Goal: Information Seeking & Learning: Learn about a topic

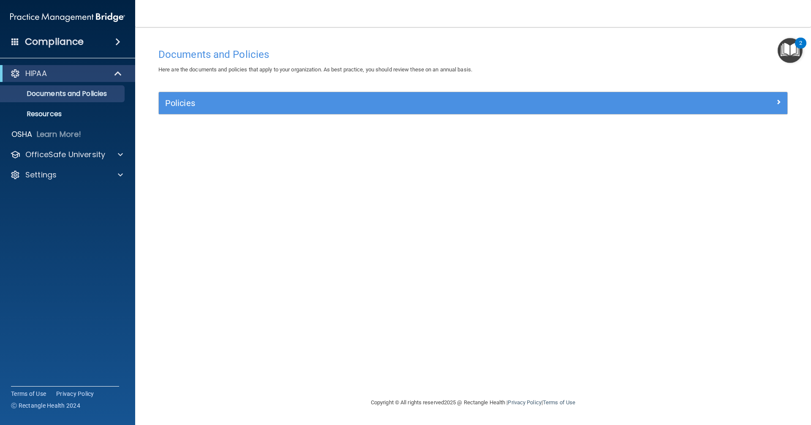
click at [784, 61] on img "Open Resource Center, 2 new notifications" at bounding box center [789, 50] width 25 height 25
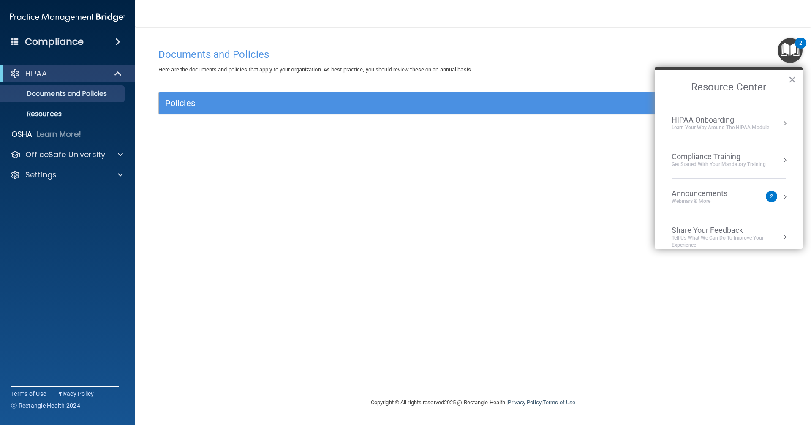
drag, startPoint x: 562, startPoint y: 314, endPoint x: 375, endPoint y: 200, distance: 219.3
click at [562, 314] on div "Documents and Policies Here are the documents and policies that apply to your o…" at bounding box center [473, 220] width 642 height 353
click at [111, 35] on div "Compliance" at bounding box center [67, 42] width 135 height 19
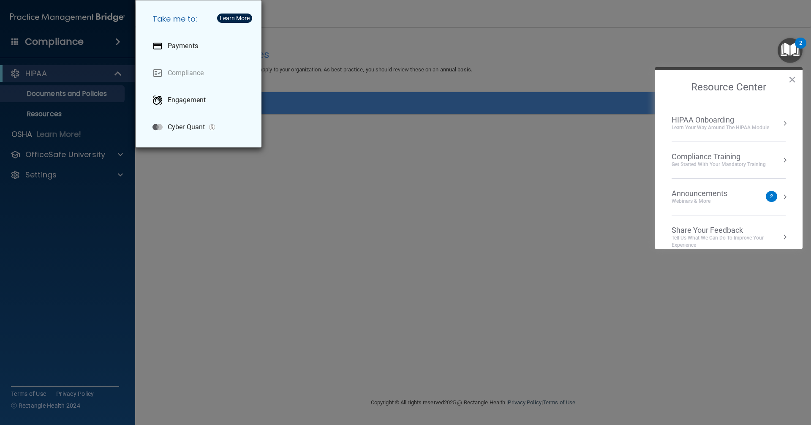
click at [241, 155] on div "Take me to: Payments Compliance Engagement Cyber Quant" at bounding box center [405, 212] width 811 height 425
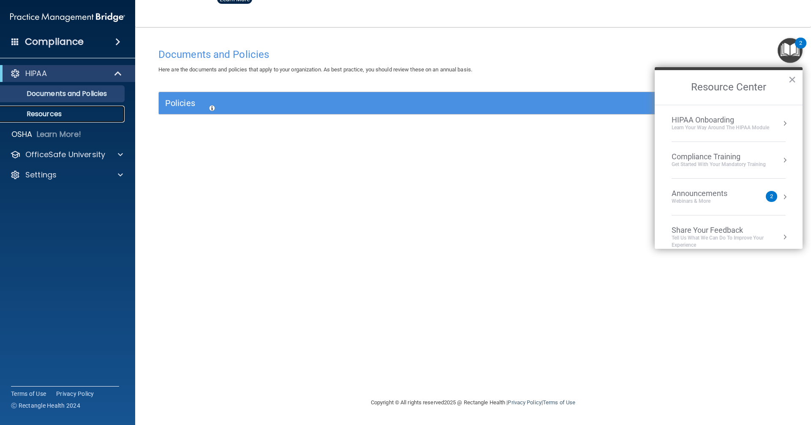
click at [59, 114] on p "Resources" at bounding box center [62, 114] width 115 height 8
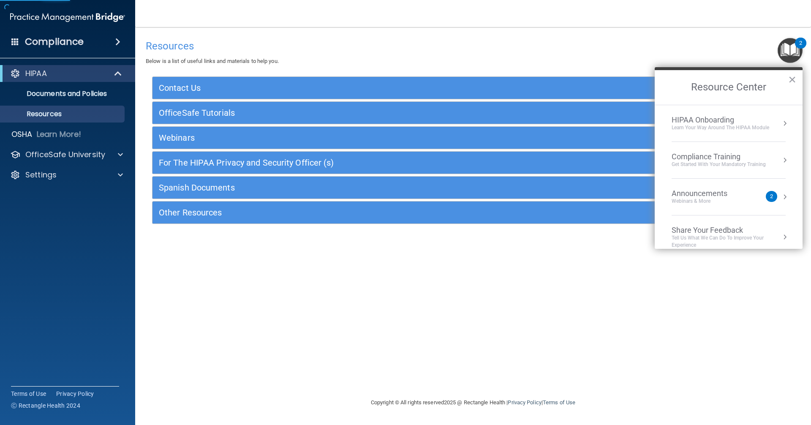
drag, startPoint x: 300, startPoint y: 240, endPoint x: 260, endPoint y: 223, distance: 43.3
click at [290, 235] on div "Resources Below is a list of useful links and materials to help you. Contact Us…" at bounding box center [473, 211] width 642 height 353
click at [101, 152] on p "OfficeSafe University" at bounding box center [65, 154] width 80 height 10
click at [261, 269] on div "Resources Below is a list of useful links and materials to help you. Contact Us…" at bounding box center [473, 211] width 642 height 353
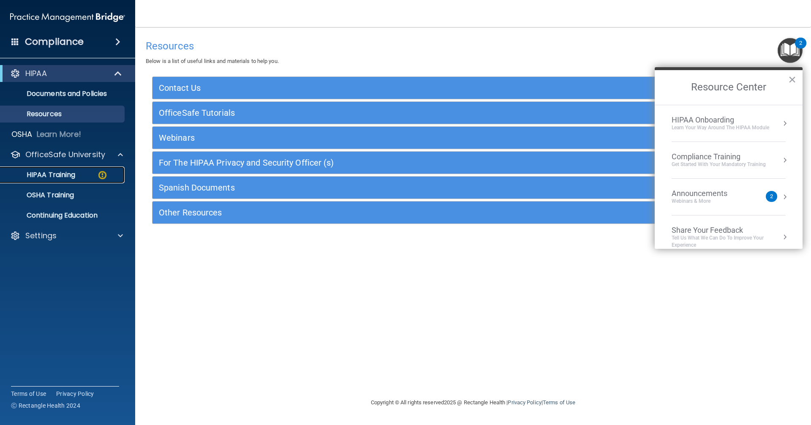
click at [97, 178] on div "HIPAA Training" at bounding box center [62, 175] width 115 height 8
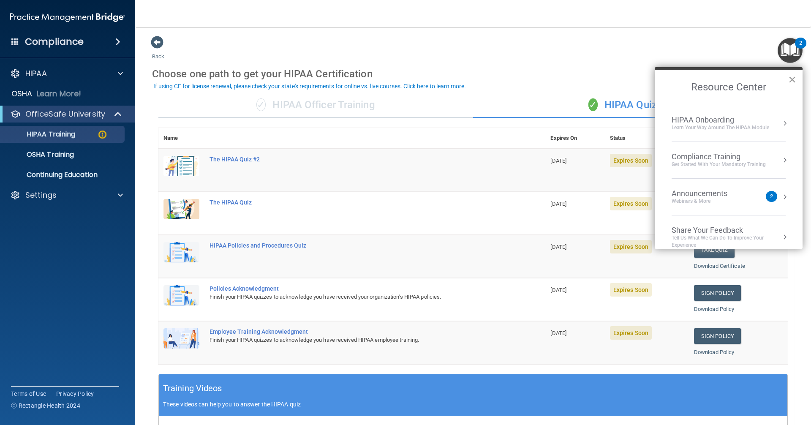
click at [795, 76] on button "×" at bounding box center [792, 80] width 8 height 14
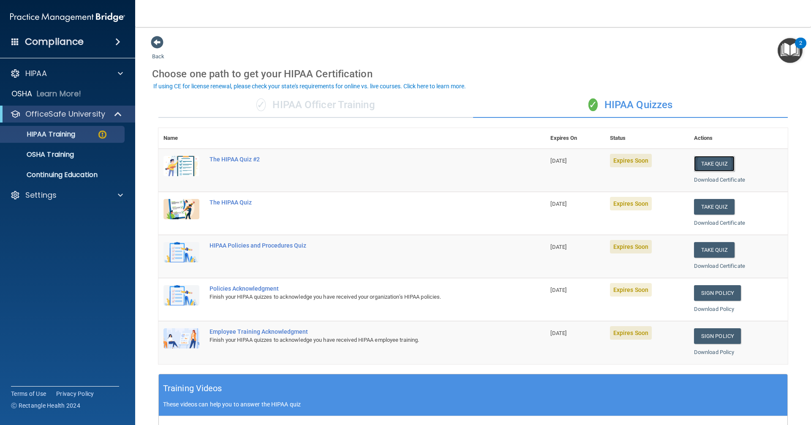
drag, startPoint x: 705, startPoint y: 176, endPoint x: 711, endPoint y: 165, distance: 12.5
click at [711, 165] on button "Take Quiz" at bounding box center [714, 164] width 41 height 16
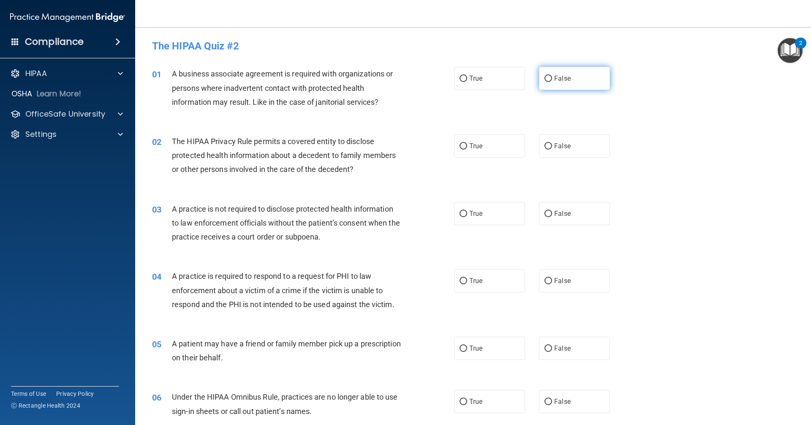
click at [545, 81] on input "False" at bounding box center [548, 79] width 8 height 6
radio input "true"
click at [484, 147] on label "True" at bounding box center [489, 145] width 71 height 23
click at [467, 147] on input "True" at bounding box center [463, 146] width 8 height 6
radio input "true"
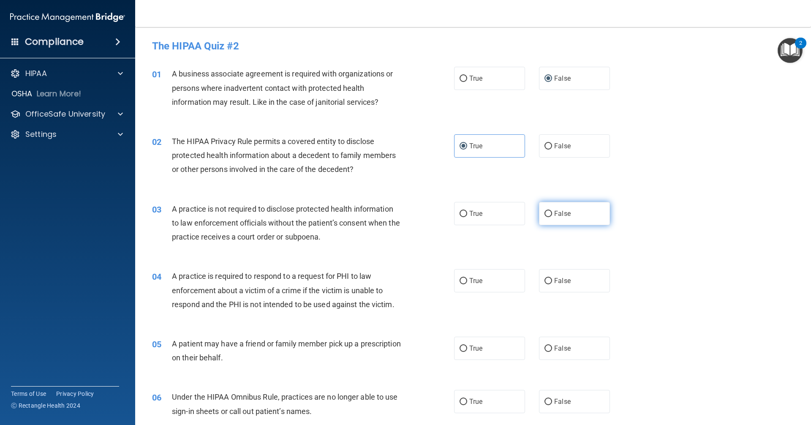
click at [558, 215] on span "False" at bounding box center [562, 213] width 16 height 8
click at [552, 215] on input "False" at bounding box center [548, 214] width 8 height 6
radio input "true"
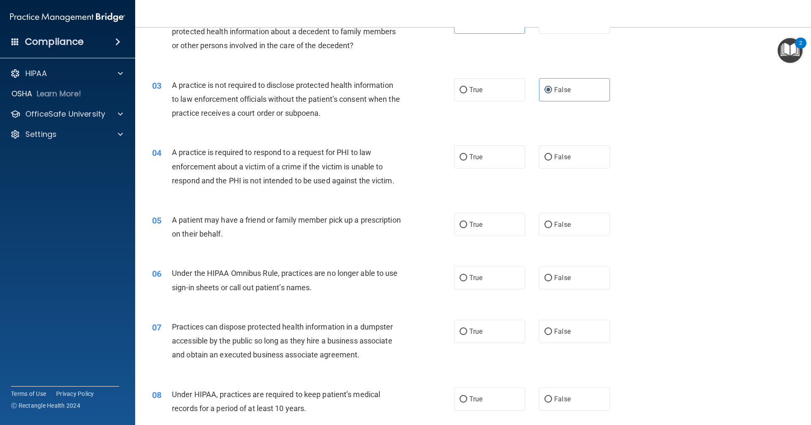
scroll to position [127, 0]
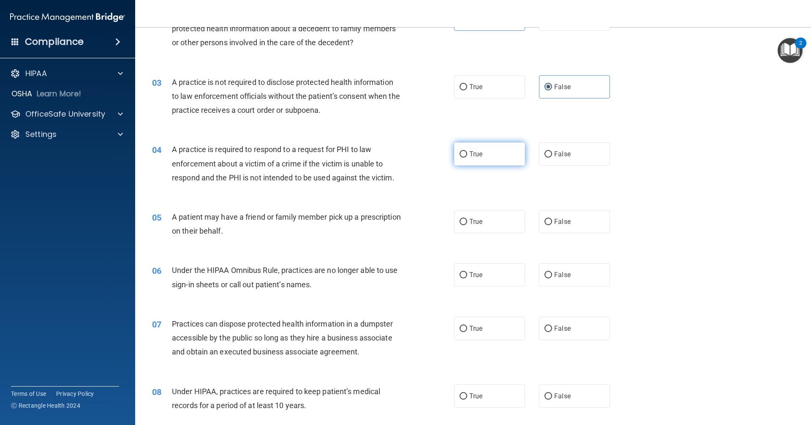
click at [497, 157] on label "True" at bounding box center [489, 153] width 71 height 23
click at [467, 157] on input "True" at bounding box center [463, 154] width 8 height 6
radio input "true"
click at [499, 219] on label "True" at bounding box center [489, 221] width 71 height 23
click at [467, 219] on input "True" at bounding box center [463, 222] width 8 height 6
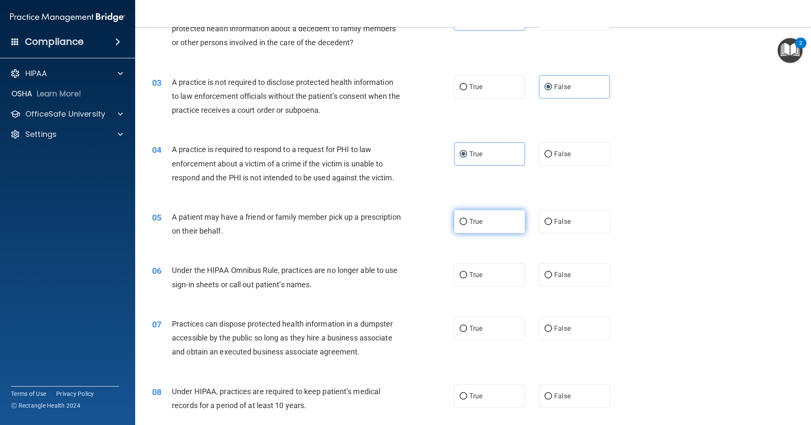
radio input "true"
click at [550, 273] on label "False" at bounding box center [574, 274] width 71 height 23
click at [550, 273] on input "False" at bounding box center [548, 275] width 8 height 6
radio input "true"
click at [549, 326] on label "False" at bounding box center [574, 328] width 71 height 23
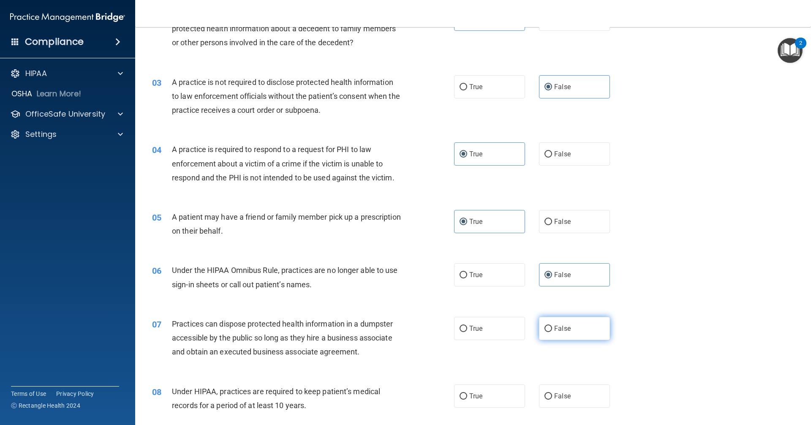
click at [549, 326] on input "False" at bounding box center [548, 329] width 8 height 6
radio input "true"
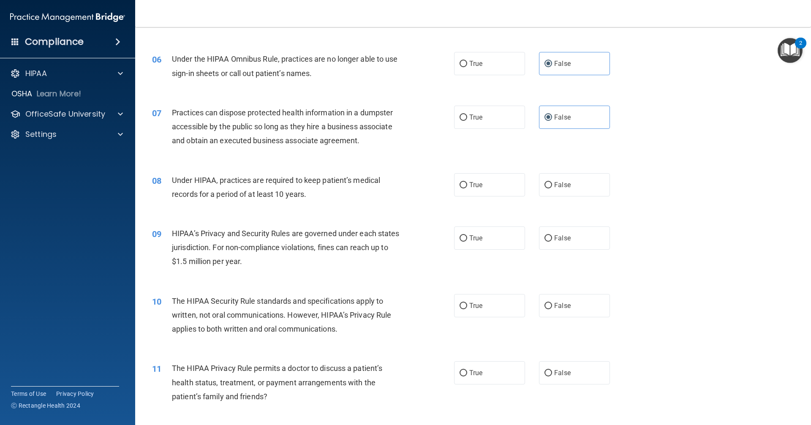
scroll to position [380, 0]
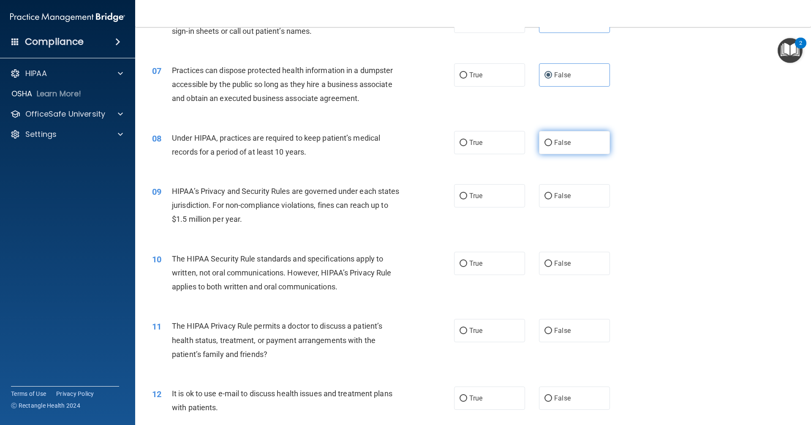
click at [548, 141] on label "False" at bounding box center [574, 142] width 71 height 23
click at [548, 141] on input "False" at bounding box center [548, 143] width 8 height 6
radio input "true"
click at [568, 199] on label "False" at bounding box center [574, 195] width 71 height 23
click at [552, 199] on input "False" at bounding box center [548, 196] width 8 height 6
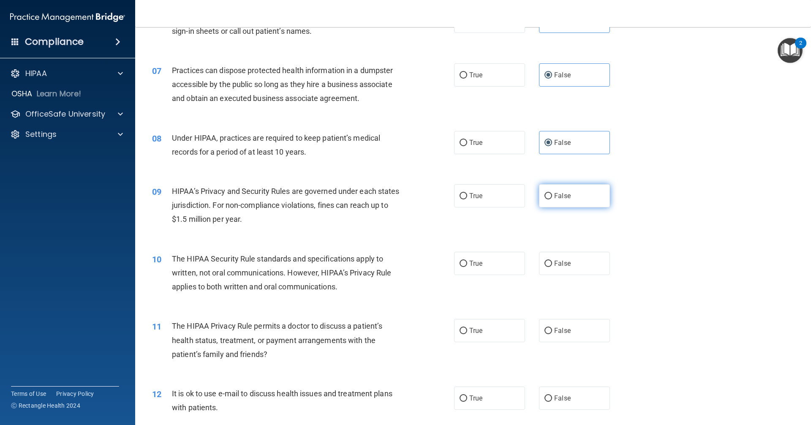
radio input "true"
click at [492, 259] on label "True" at bounding box center [489, 263] width 71 height 23
click at [467, 261] on input "True" at bounding box center [463, 264] width 8 height 6
radio input "true"
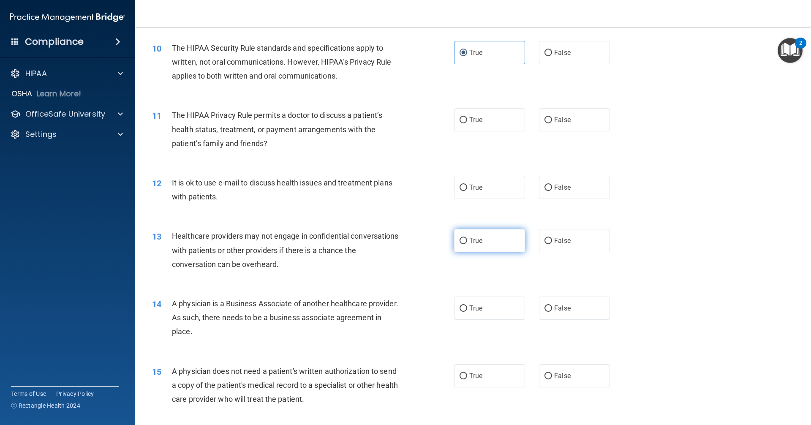
scroll to position [591, 0]
click at [497, 119] on label "True" at bounding box center [489, 119] width 71 height 23
click at [467, 119] on input "True" at bounding box center [463, 120] width 8 height 6
radio input "true"
click at [468, 182] on label "True" at bounding box center [489, 186] width 71 height 23
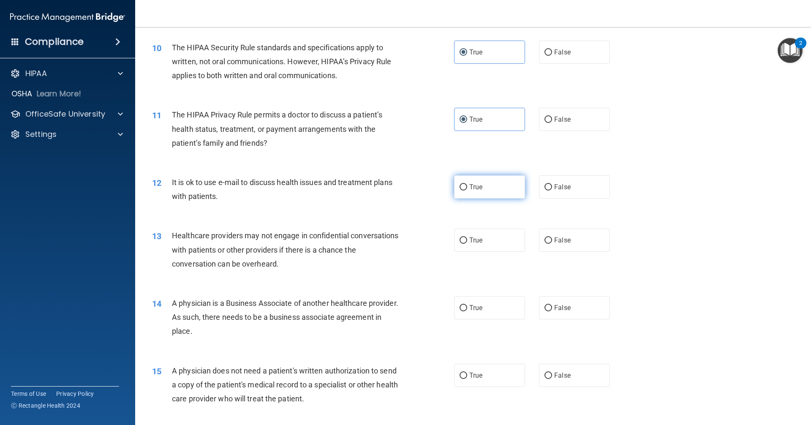
click at [467, 184] on input "True" at bounding box center [463, 187] width 8 height 6
radio input "true"
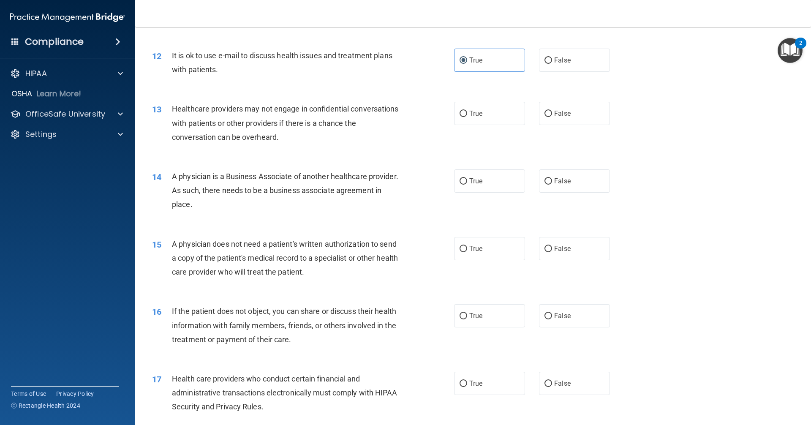
scroll to position [760, 0]
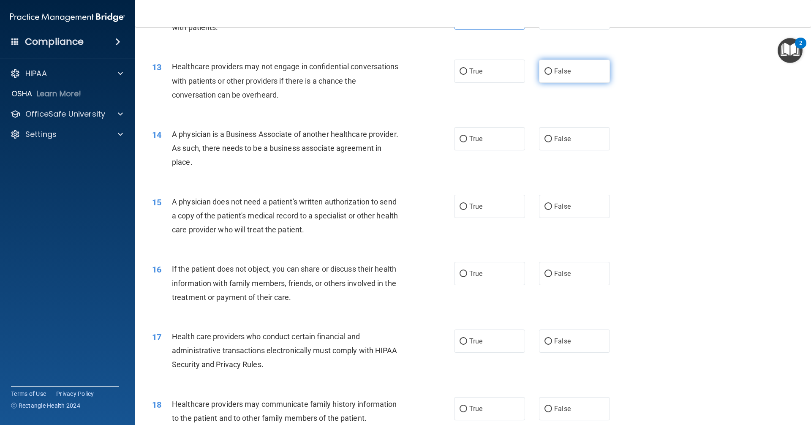
click at [554, 77] on label "False" at bounding box center [574, 71] width 71 height 23
click at [552, 75] on input "False" at bounding box center [548, 71] width 8 height 6
radio input "true"
click at [562, 136] on span "False" at bounding box center [562, 139] width 16 height 8
click at [552, 136] on input "False" at bounding box center [548, 139] width 8 height 6
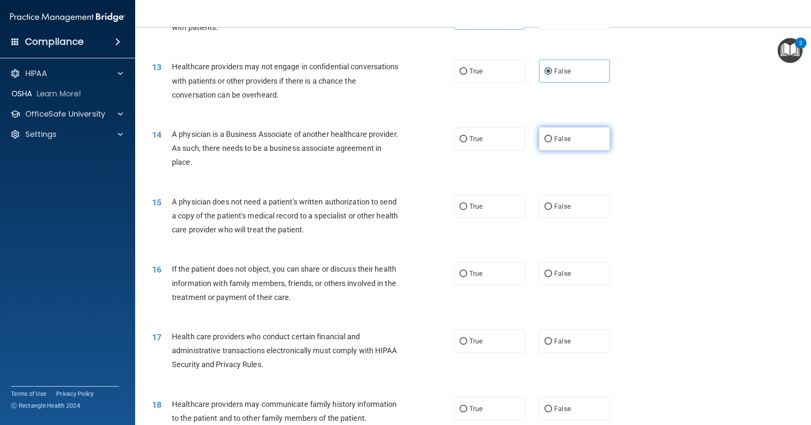
radio input "true"
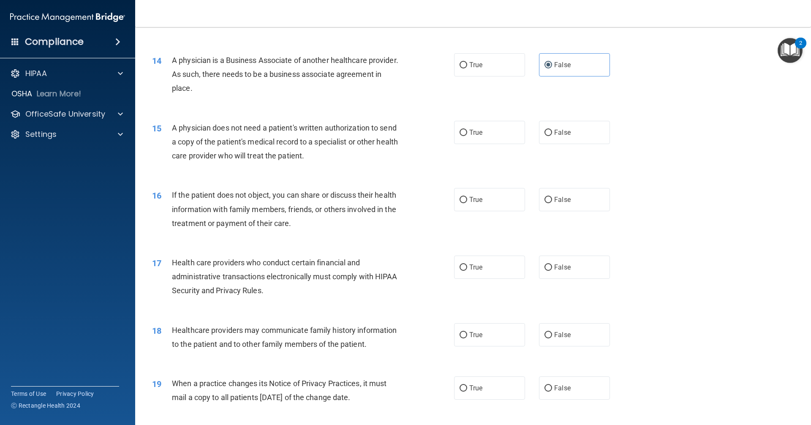
scroll to position [802, 0]
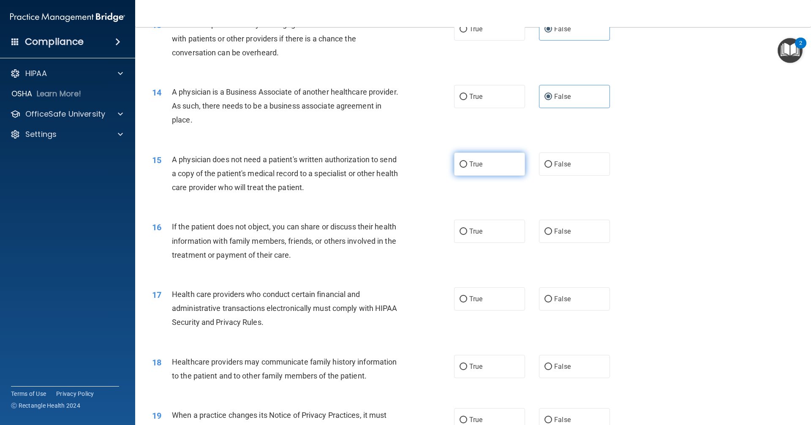
click at [507, 161] on label "True" at bounding box center [489, 163] width 71 height 23
click at [467, 161] on input "True" at bounding box center [463, 164] width 8 height 6
radio input "true"
click at [506, 231] on label "True" at bounding box center [489, 231] width 71 height 23
click at [467, 231] on input "True" at bounding box center [463, 231] width 8 height 6
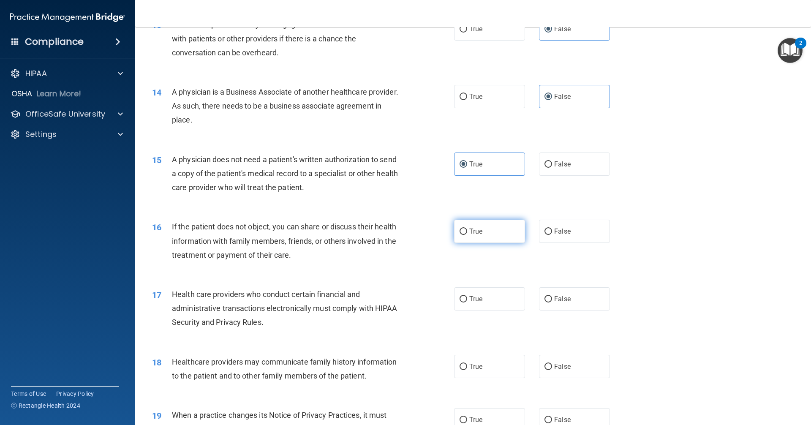
radio input "true"
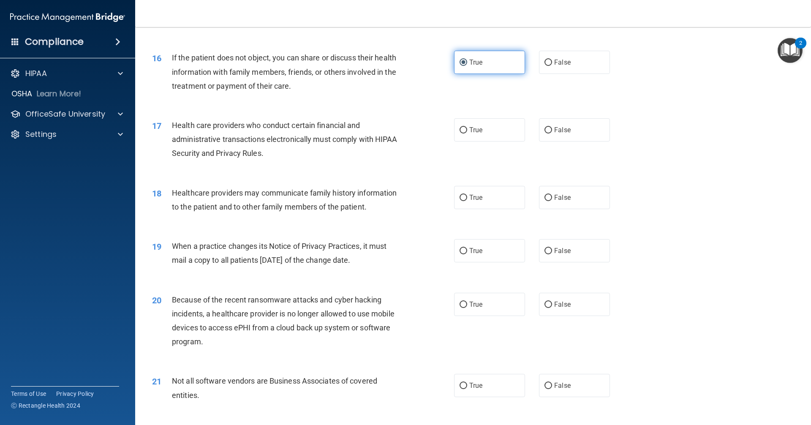
scroll to position [1013, 0]
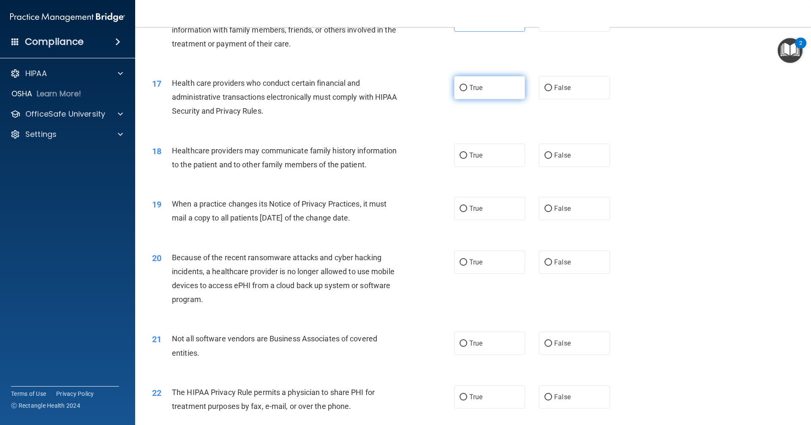
click at [494, 91] on label "True" at bounding box center [489, 87] width 71 height 23
click at [467, 91] on input "True" at bounding box center [463, 88] width 8 height 6
radio input "true"
click at [546, 149] on label "False" at bounding box center [574, 155] width 71 height 23
click at [546, 152] on input "False" at bounding box center [548, 155] width 8 height 6
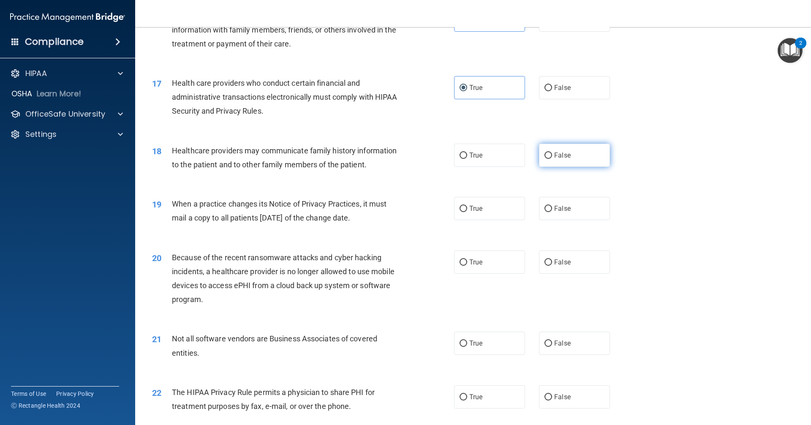
radio input "true"
click at [541, 204] on label "False" at bounding box center [574, 208] width 71 height 23
click at [544, 206] on input "False" at bounding box center [548, 209] width 8 height 6
radio input "true"
click at [553, 255] on label "False" at bounding box center [574, 261] width 71 height 23
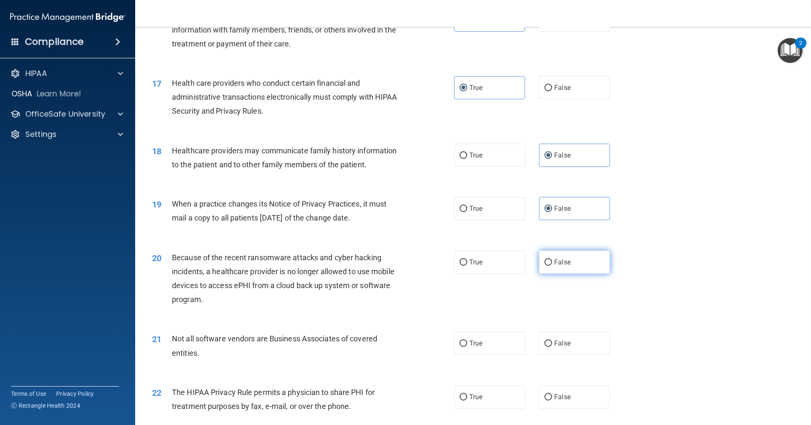
click at [552, 259] on input "False" at bounding box center [548, 262] width 8 height 6
radio input "true"
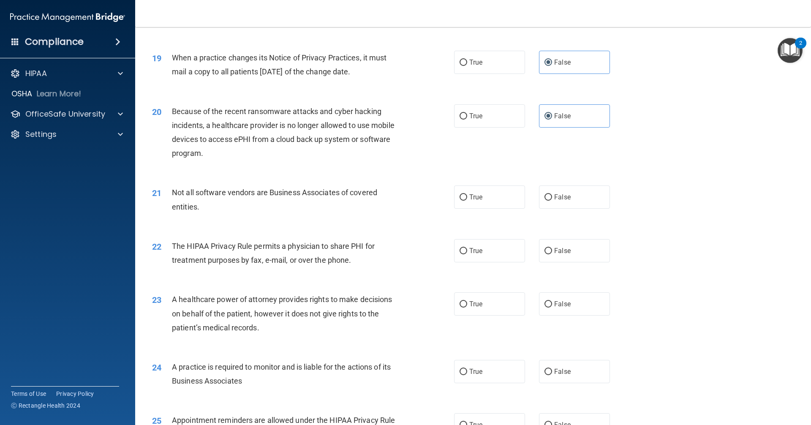
scroll to position [1182, 0]
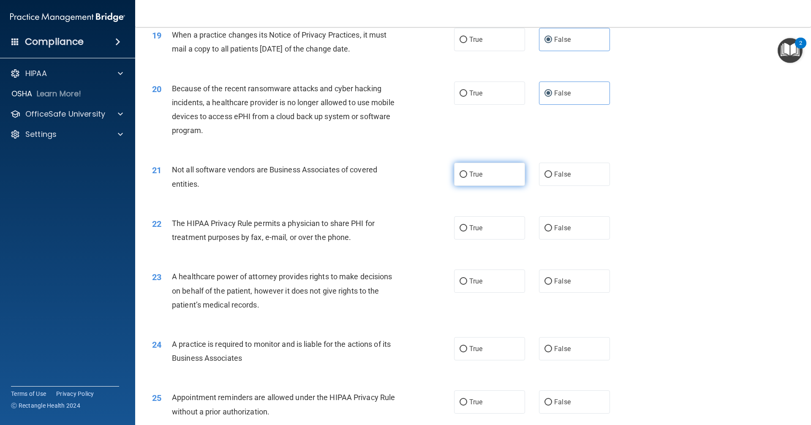
click at [497, 176] on label "True" at bounding box center [489, 174] width 71 height 23
click at [467, 176] on input "True" at bounding box center [463, 174] width 8 height 6
radio input "true"
click at [495, 232] on label "True" at bounding box center [489, 227] width 71 height 23
click at [467, 231] on input "True" at bounding box center [463, 228] width 8 height 6
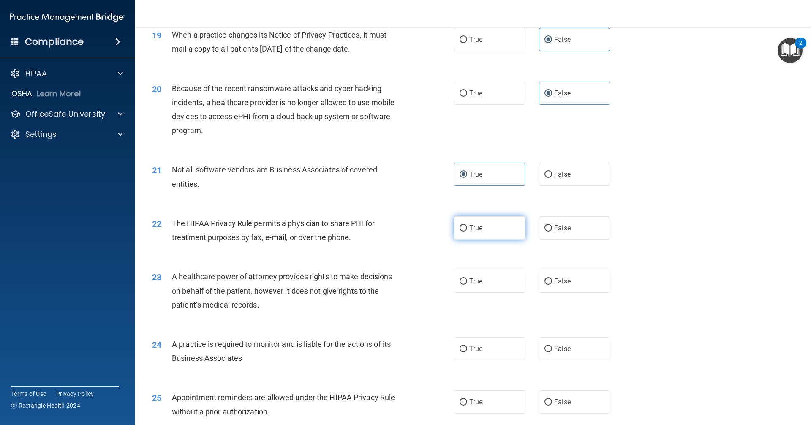
radio input "true"
click at [565, 277] on label "False" at bounding box center [574, 280] width 71 height 23
click at [552, 278] on input "False" at bounding box center [548, 281] width 8 height 6
radio input "true"
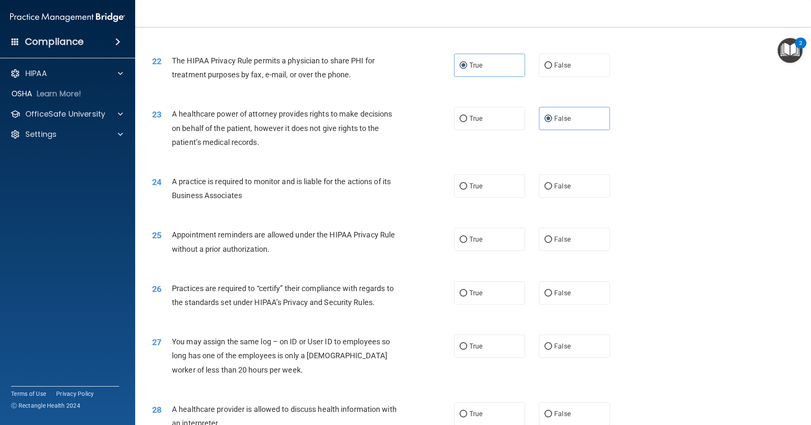
scroll to position [1351, 0]
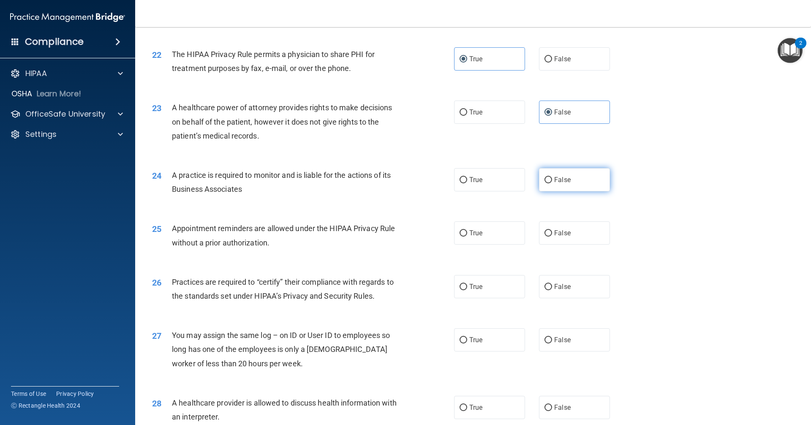
click at [566, 181] on span "False" at bounding box center [562, 180] width 16 height 8
click at [552, 181] on input "False" at bounding box center [548, 180] width 8 height 6
radio input "true"
click at [504, 235] on label "True" at bounding box center [489, 232] width 71 height 23
click at [467, 235] on input "True" at bounding box center [463, 233] width 8 height 6
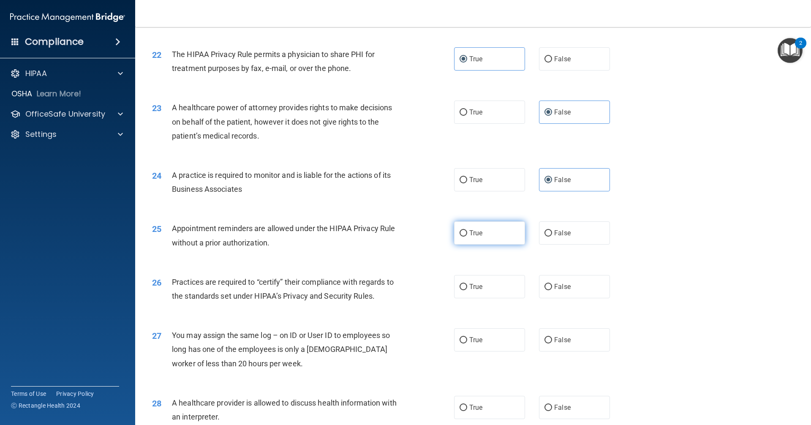
radio input "true"
click at [542, 282] on label "False" at bounding box center [574, 286] width 71 height 23
click at [544, 284] on input "False" at bounding box center [548, 287] width 8 height 6
radio input "true"
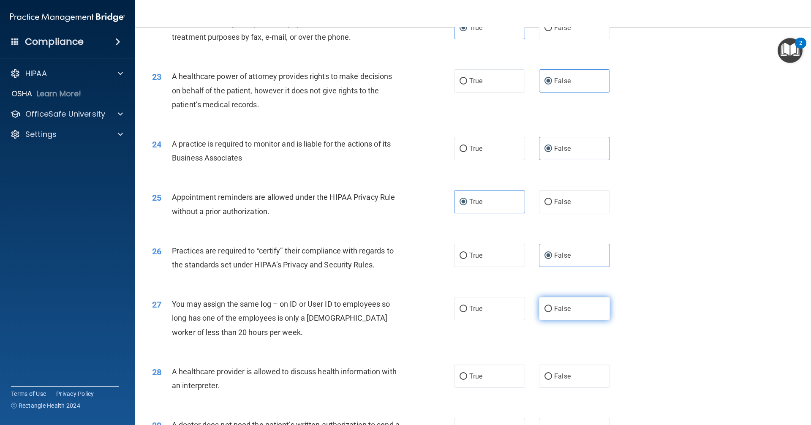
scroll to position [1393, 0]
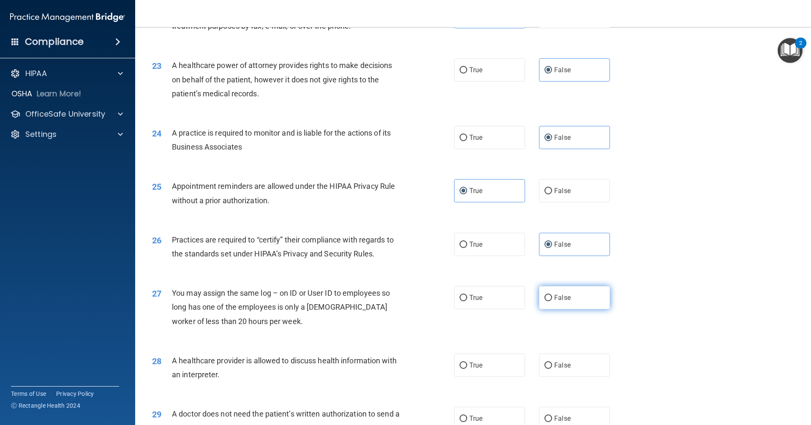
click at [543, 341] on div "27 You may assign the same log – on ID or User ID to employees so long has one …" at bounding box center [473, 309] width 654 height 68
click at [554, 299] on span "False" at bounding box center [562, 297] width 16 height 8
click at [552, 299] on input "False" at bounding box center [548, 298] width 8 height 6
radio input "true"
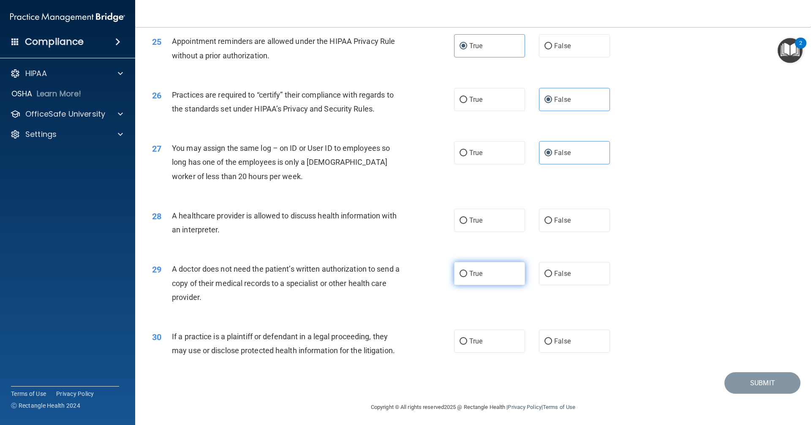
scroll to position [1541, 0]
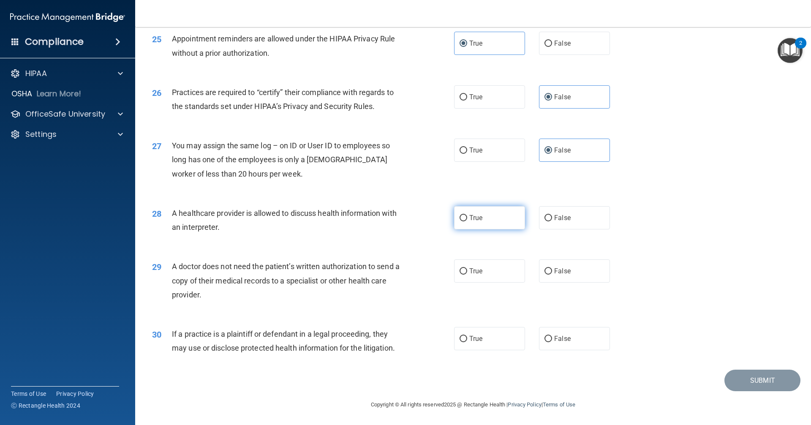
click at [491, 217] on label "True" at bounding box center [489, 217] width 71 height 23
click at [467, 217] on input "True" at bounding box center [463, 218] width 8 height 6
radio input "true"
click at [495, 271] on label "True" at bounding box center [489, 270] width 71 height 23
click at [467, 271] on input "True" at bounding box center [463, 271] width 8 height 6
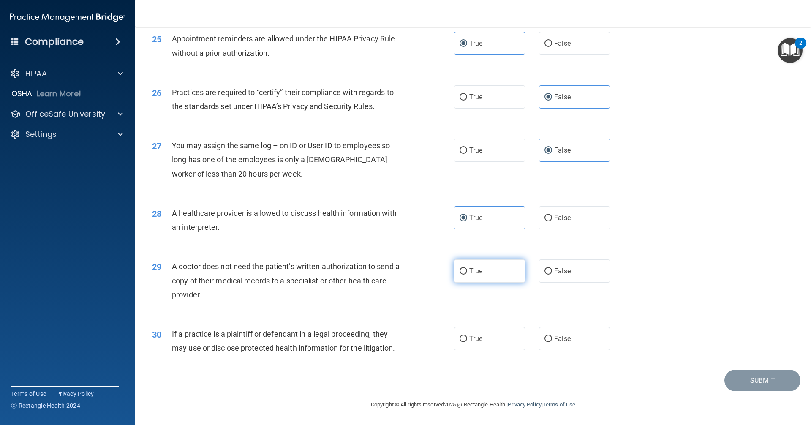
radio input "true"
click at [487, 334] on label "True" at bounding box center [489, 338] width 71 height 23
click at [467, 336] on input "True" at bounding box center [463, 339] width 8 height 6
radio input "true"
click at [747, 384] on button "Submit" at bounding box center [762, 380] width 76 height 22
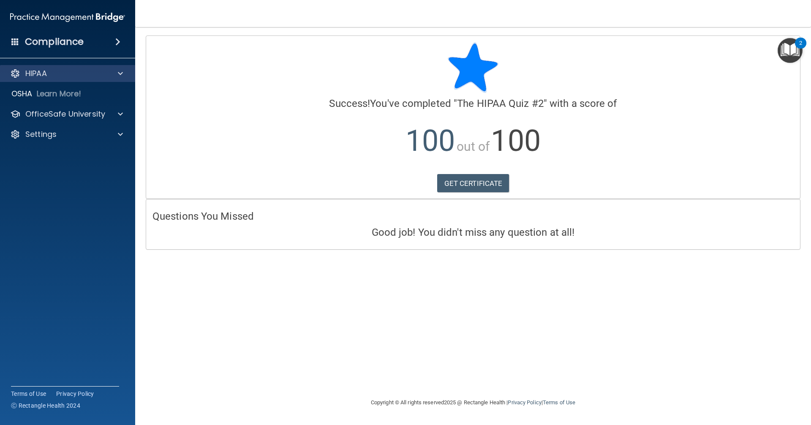
drag, startPoint x: 75, startPoint y: 62, endPoint x: 71, endPoint y: 73, distance: 12.2
click at [74, 63] on div "HIPAA Documents and Policies Report an Incident Business Associates Emergency P…" at bounding box center [68, 106] width 136 height 88
click at [71, 73] on div "HIPAA" at bounding box center [56, 73] width 105 height 10
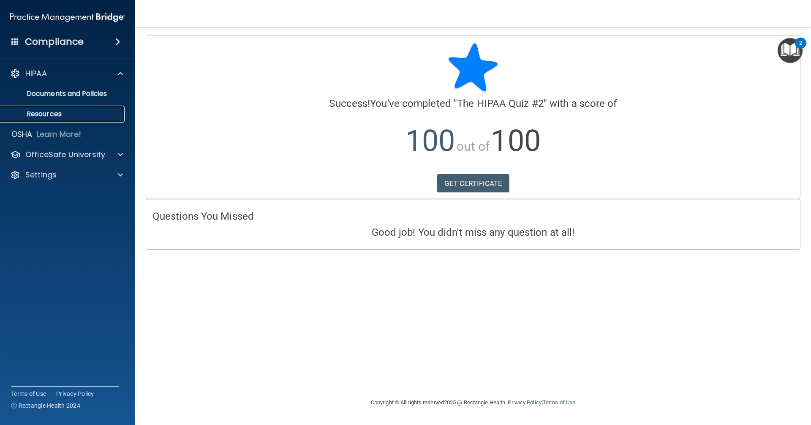
click at [72, 109] on link "Resources" at bounding box center [58, 114] width 133 height 17
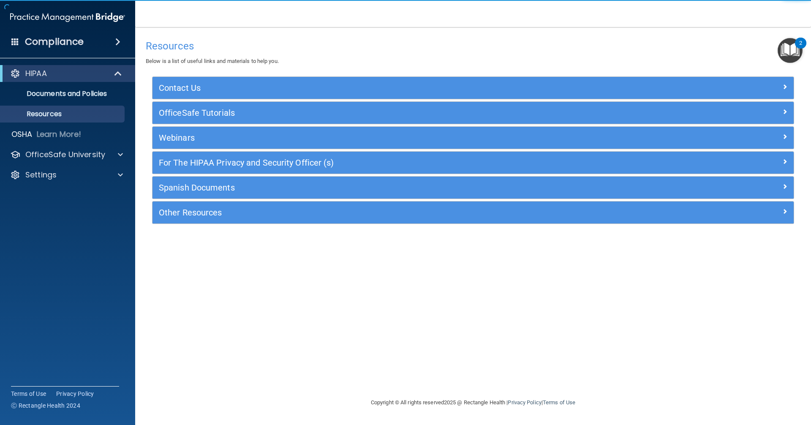
click at [78, 146] on div "HIPAA Documents and Policies Report an Incident Business Associates Emergency P…" at bounding box center [68, 126] width 136 height 128
click at [79, 156] on p "OfficeSafe University" at bounding box center [65, 154] width 80 height 10
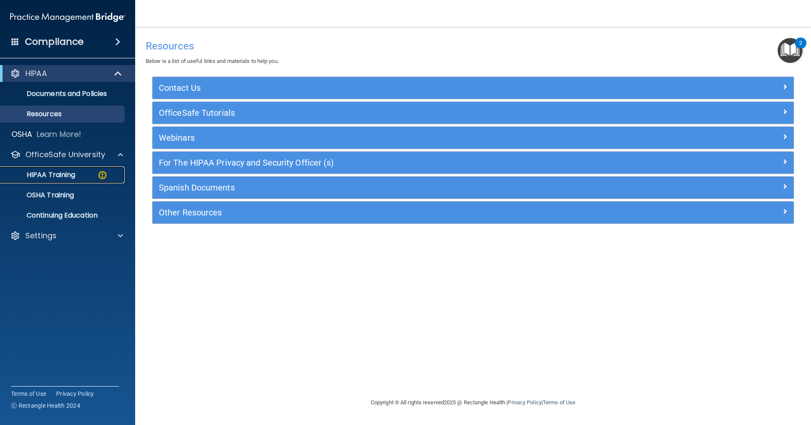
click at [99, 174] on img at bounding box center [102, 175] width 11 height 11
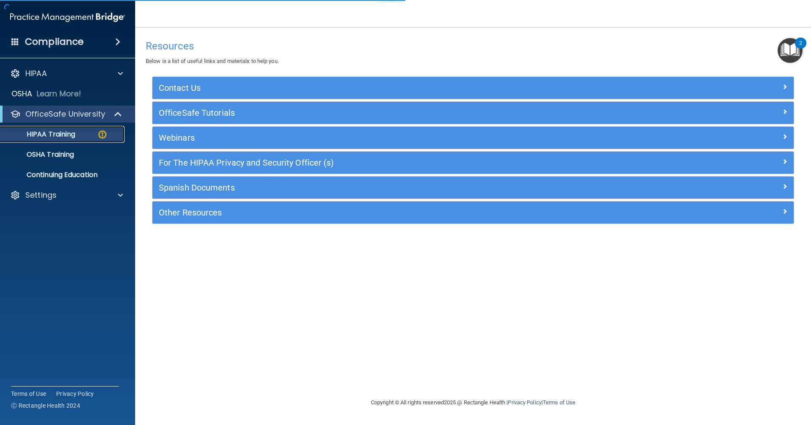
click at [105, 128] on link "HIPAA Training" at bounding box center [58, 134] width 133 height 17
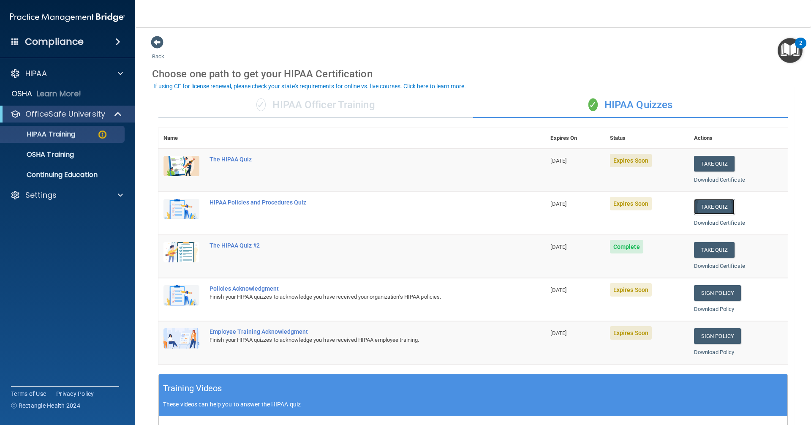
click at [711, 204] on button "Take Quiz" at bounding box center [714, 207] width 41 height 16
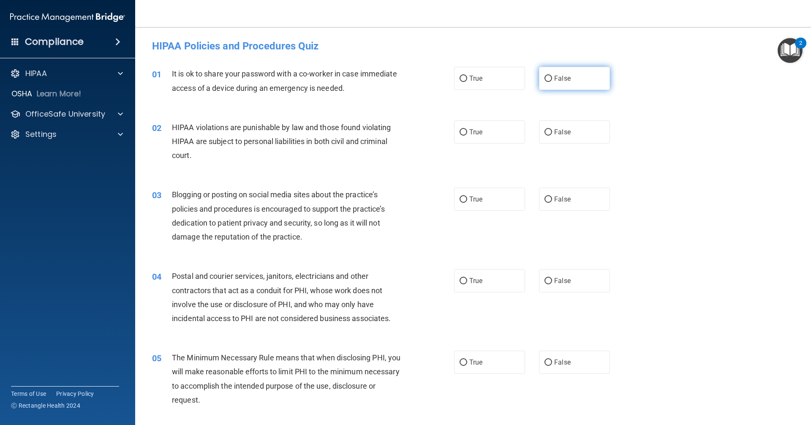
click at [568, 76] on label "False" at bounding box center [574, 78] width 71 height 23
click at [552, 76] on input "False" at bounding box center [548, 79] width 8 height 6
radio input "true"
click at [499, 129] on label "True" at bounding box center [489, 131] width 71 height 23
click at [467, 129] on input "True" at bounding box center [463, 132] width 8 height 6
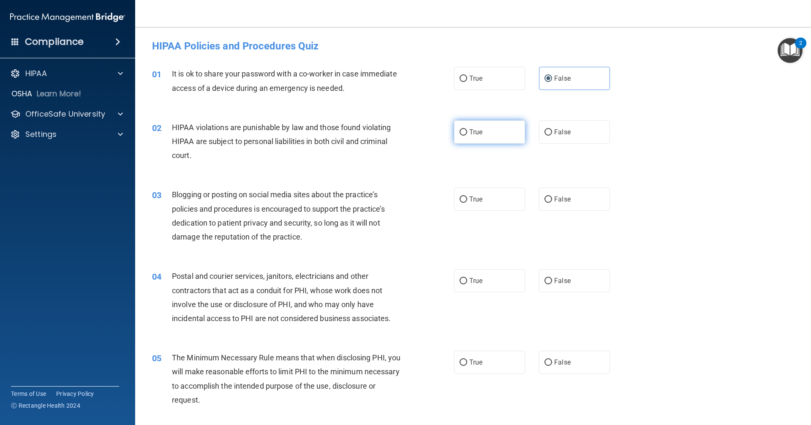
radio input "true"
click at [545, 190] on label "False" at bounding box center [574, 198] width 71 height 23
click at [545, 196] on input "False" at bounding box center [548, 199] width 8 height 6
radio input "true"
click at [487, 293] on div "04 Postal and courier services, janitors, electricians and other contractors th…" at bounding box center [473, 298] width 654 height 81
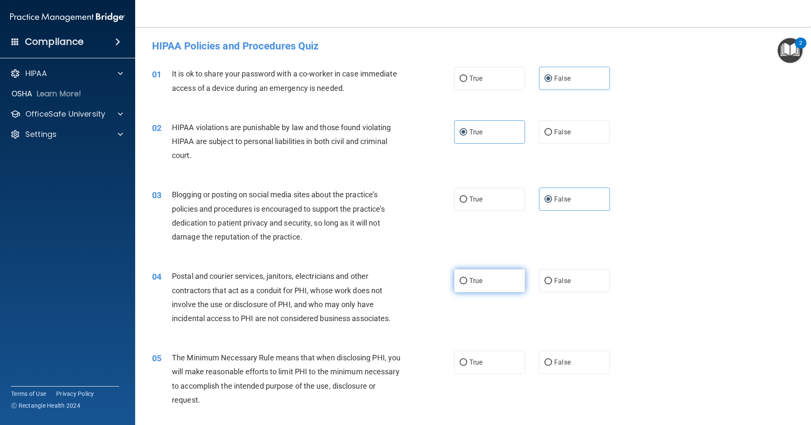
click at [488, 288] on label "True" at bounding box center [489, 280] width 71 height 23
click at [467, 284] on input "True" at bounding box center [463, 281] width 8 height 6
radio input "true"
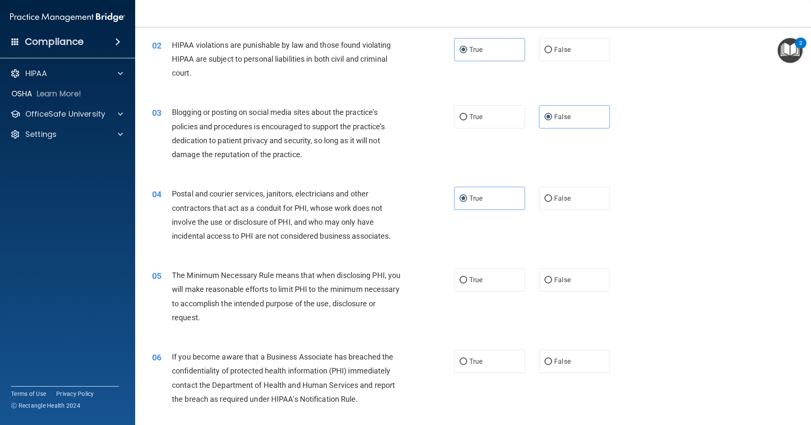
scroll to position [84, 0]
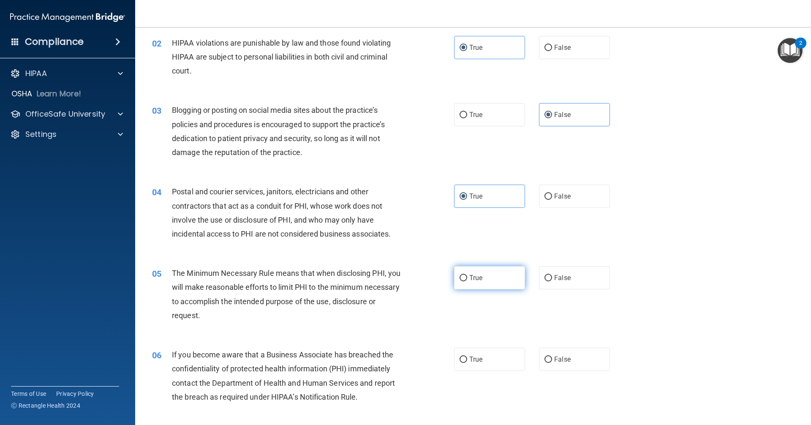
click at [492, 276] on label "True" at bounding box center [489, 277] width 71 height 23
click at [467, 276] on input "True" at bounding box center [463, 278] width 8 height 6
radio input "true"
click at [556, 351] on label "False" at bounding box center [574, 358] width 71 height 23
click at [552, 356] on input "False" at bounding box center [548, 359] width 8 height 6
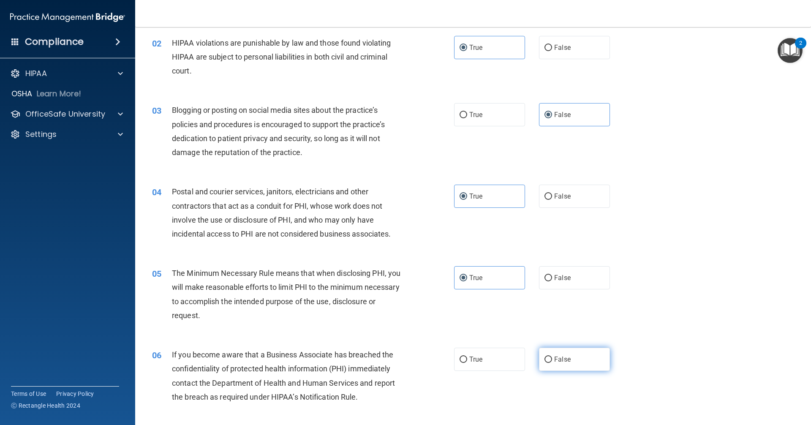
radio input "true"
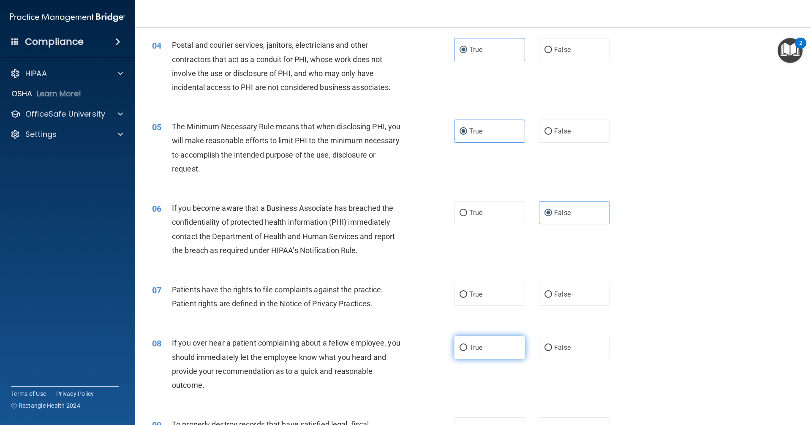
scroll to position [253, 0]
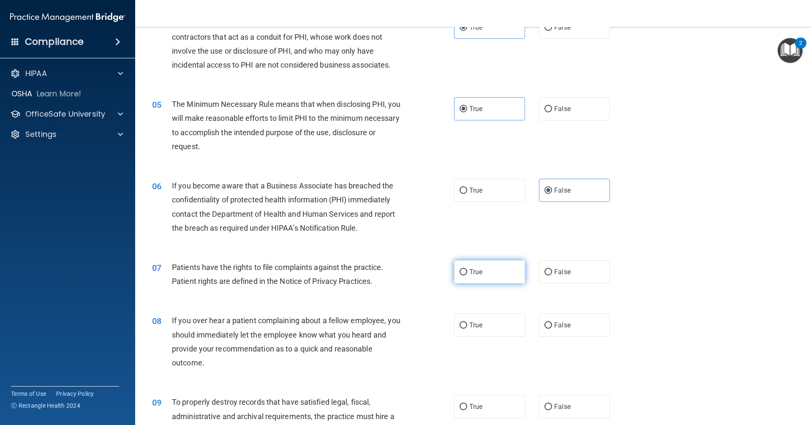
click at [495, 274] on label "True" at bounding box center [489, 271] width 71 height 23
click at [467, 274] on input "True" at bounding box center [463, 272] width 8 height 6
radio input "true"
click at [545, 323] on input "False" at bounding box center [548, 325] width 8 height 6
radio input "true"
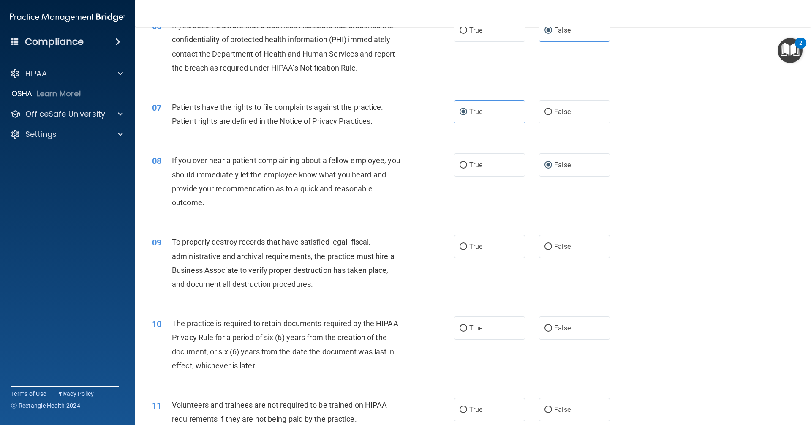
scroll to position [422, 0]
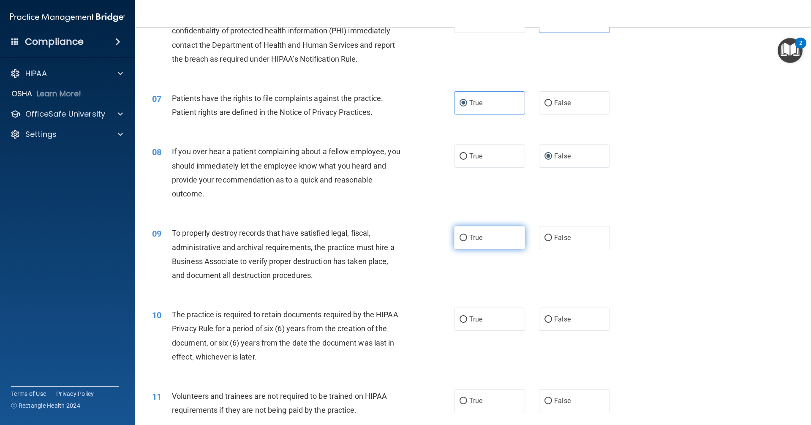
click at [481, 241] on label "True" at bounding box center [489, 237] width 71 height 23
click at [467, 241] on input "True" at bounding box center [463, 238] width 8 height 6
radio input "true"
click at [554, 315] on span "False" at bounding box center [562, 319] width 16 height 8
click at [552, 316] on input "False" at bounding box center [548, 319] width 8 height 6
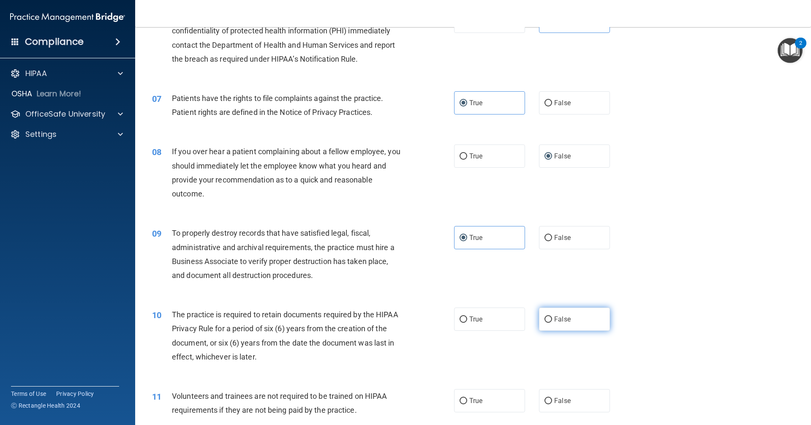
radio input "true"
click at [564, 394] on label "False" at bounding box center [574, 400] width 71 height 23
click at [552, 398] on input "False" at bounding box center [548, 401] width 8 height 6
radio input "true"
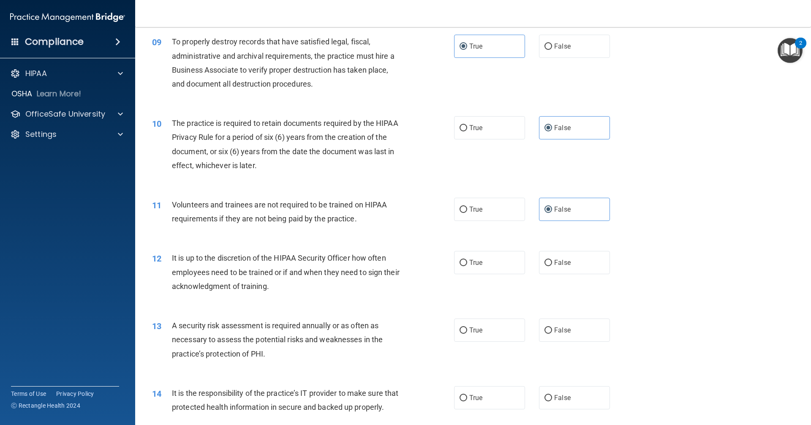
scroll to position [633, 0]
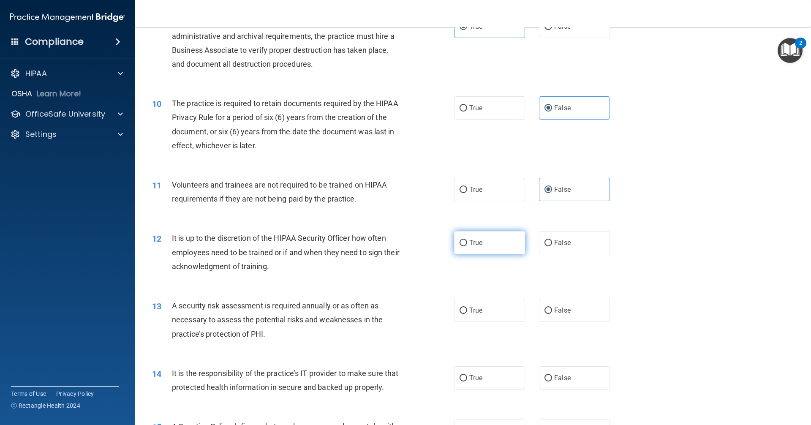
click at [495, 250] on label "True" at bounding box center [489, 242] width 71 height 23
click at [467, 246] on input "True" at bounding box center [463, 243] width 8 height 6
radio input "true"
click at [547, 298] on div "13 A security risk assessment is required annually or as often as necessary to …" at bounding box center [473, 322] width 654 height 68
click at [551, 306] on label "False" at bounding box center [574, 310] width 71 height 23
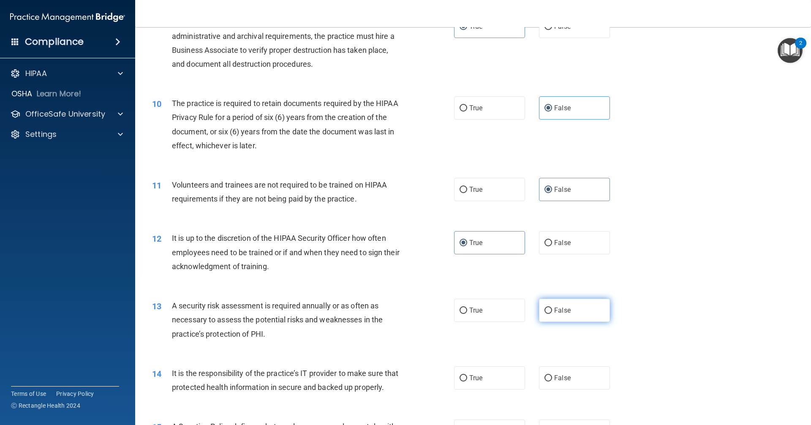
click at [551, 307] on input "False" at bounding box center [548, 310] width 8 height 6
radio input "true"
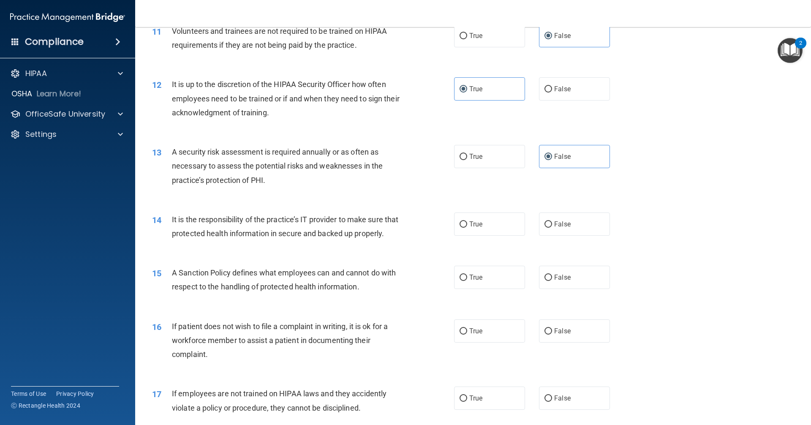
scroll to position [802, 0]
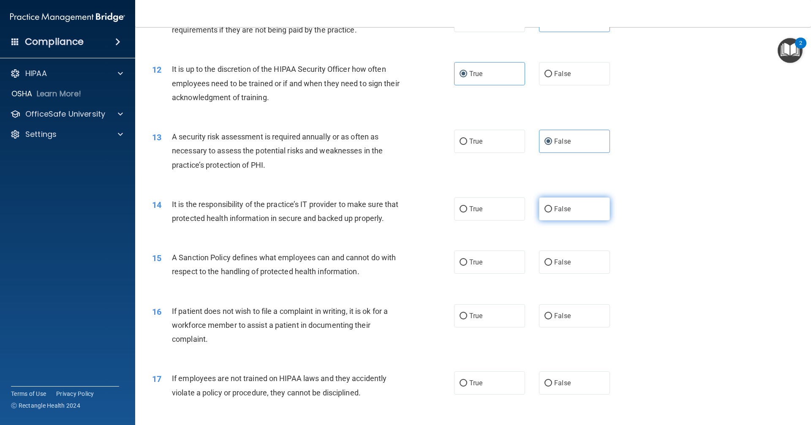
click at [575, 211] on label "False" at bounding box center [574, 208] width 71 height 23
click at [552, 211] on input "False" at bounding box center [548, 209] width 8 height 6
radio input "true"
click at [567, 274] on label "False" at bounding box center [574, 261] width 71 height 23
click at [552, 266] on input "False" at bounding box center [548, 262] width 8 height 6
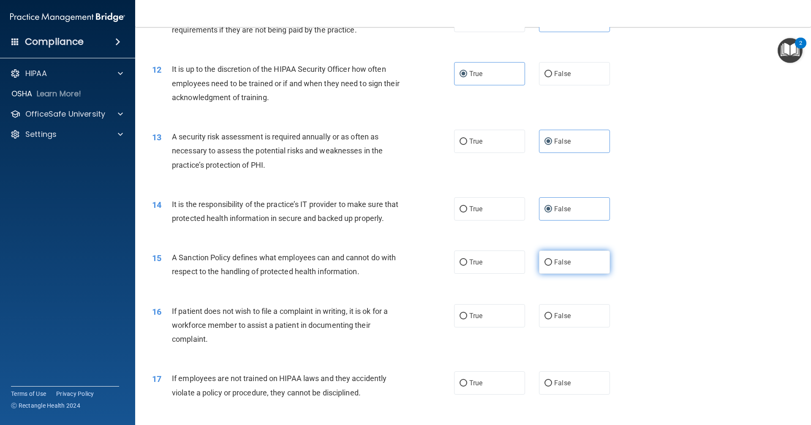
radio input "true"
drag, startPoint x: 508, startPoint y: 330, endPoint x: 546, endPoint y: 393, distance: 73.5
click at [507, 327] on label "True" at bounding box center [489, 315] width 71 height 23
click at [467, 319] on input "True" at bounding box center [463, 316] width 8 height 6
radio input "true"
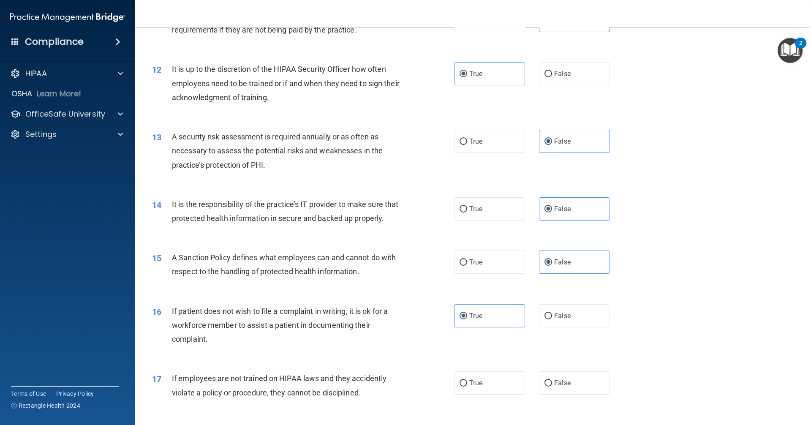
drag, startPoint x: 554, startPoint y: 405, endPoint x: 576, endPoint y: 358, distance: 52.0
click at [555, 394] on label "False" at bounding box center [574, 382] width 71 height 23
click at [552, 386] on input "False" at bounding box center [548, 383] width 8 height 6
radio input "true"
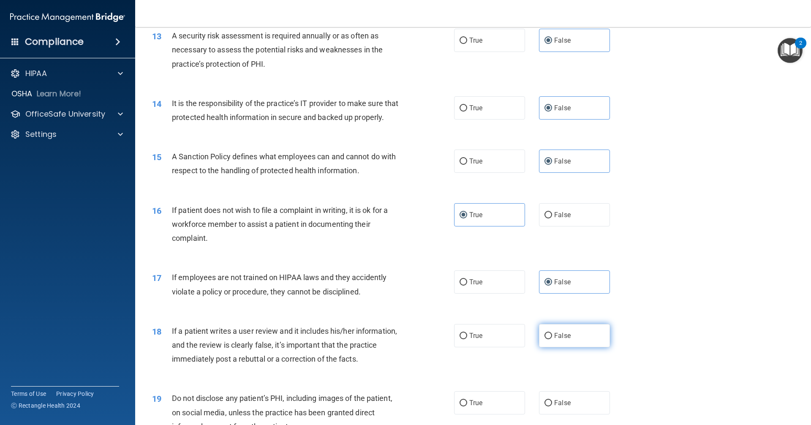
scroll to position [929, 0]
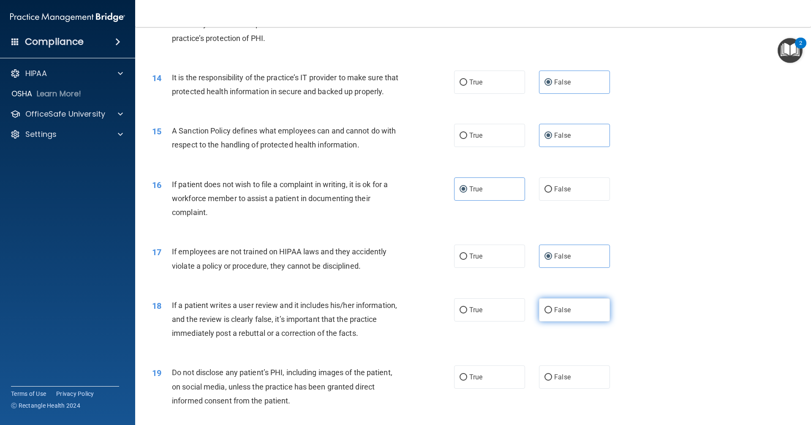
click at [577, 321] on label "False" at bounding box center [574, 309] width 71 height 23
click at [552, 313] on input "False" at bounding box center [548, 310] width 8 height 6
radio input "true"
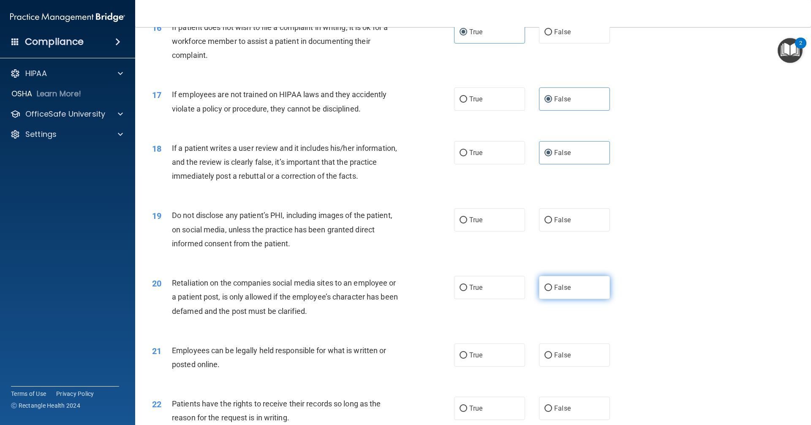
scroll to position [1098, 0]
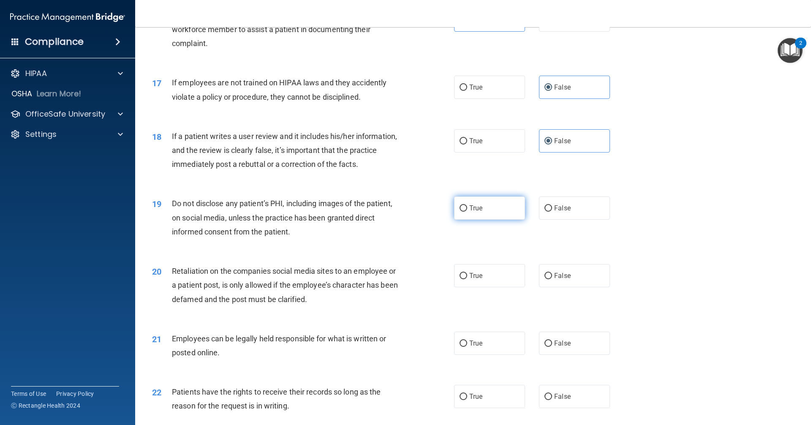
drag, startPoint x: 499, startPoint y: 215, endPoint x: 510, endPoint y: 231, distance: 19.7
click at [499, 216] on label "True" at bounding box center [489, 207] width 71 height 23
click at [467, 212] on input "True" at bounding box center [463, 208] width 8 height 6
radio input "true"
click at [554, 280] on span "False" at bounding box center [562, 275] width 16 height 8
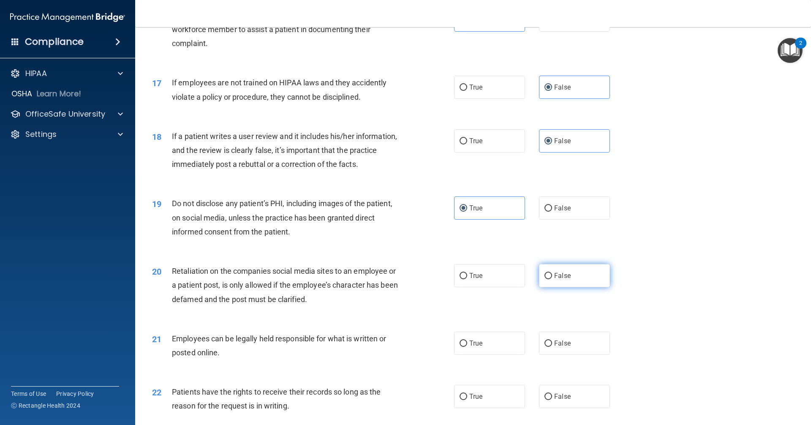
click at [552, 279] on input "False" at bounding box center [548, 276] width 8 height 6
radio input "true"
click at [499, 355] on label "True" at bounding box center [489, 342] width 71 height 23
click at [467, 347] on input "True" at bounding box center [463, 343] width 8 height 6
radio input "true"
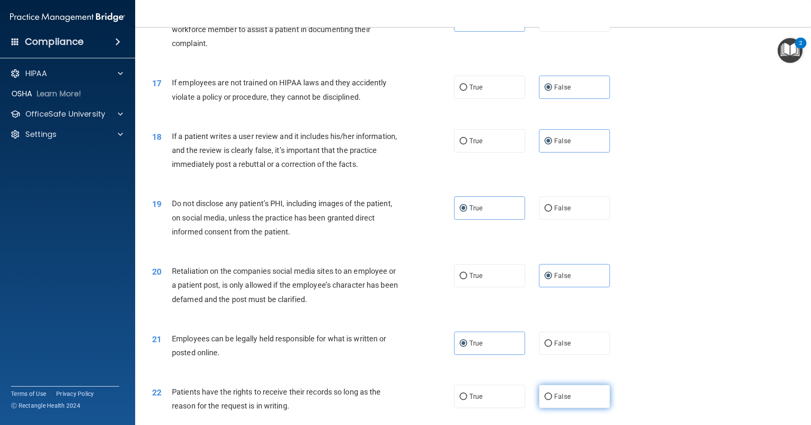
click at [560, 403] on label "False" at bounding box center [574, 396] width 71 height 23
click at [552, 400] on input "False" at bounding box center [548, 396] width 8 height 6
radio input "true"
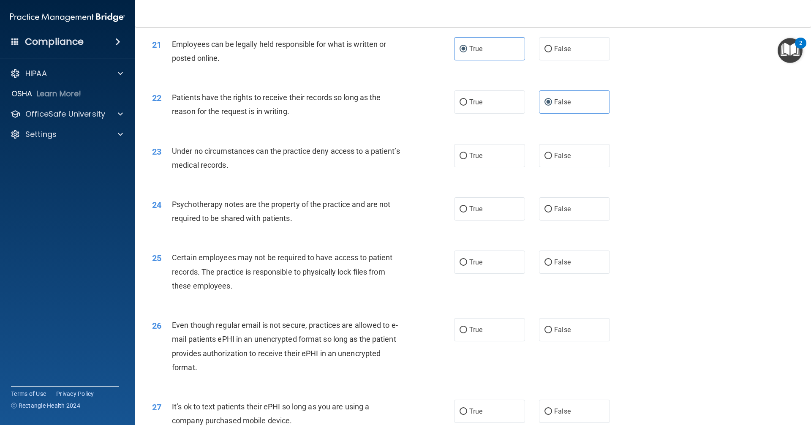
scroll to position [1436, 0]
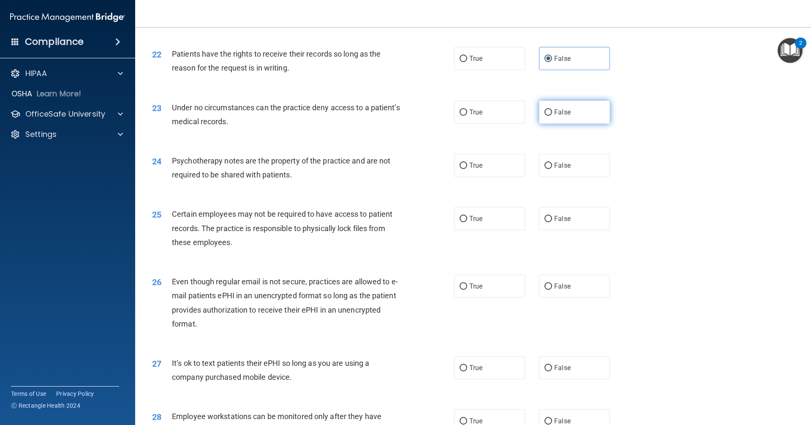
click at [556, 116] on span "False" at bounding box center [562, 112] width 16 height 8
click at [552, 116] on input "False" at bounding box center [548, 112] width 8 height 6
radio input "true"
click at [505, 176] on label "True" at bounding box center [489, 165] width 71 height 23
click at [467, 169] on input "True" at bounding box center [463, 166] width 8 height 6
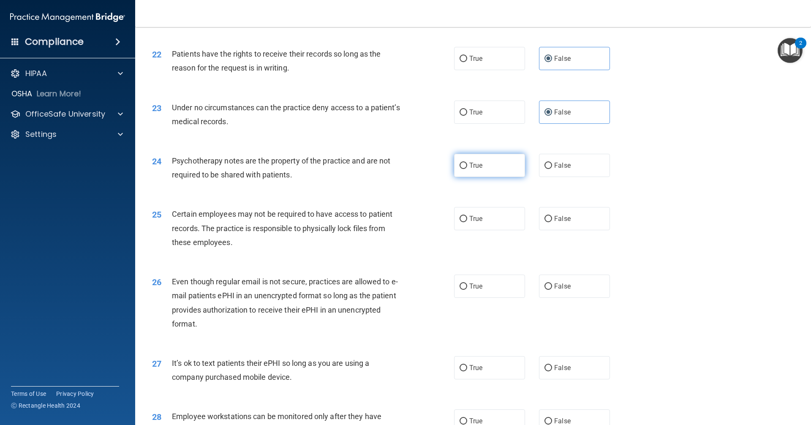
radio input "true"
click at [490, 230] on label "True" at bounding box center [489, 218] width 71 height 23
click at [467, 222] on input "True" at bounding box center [463, 219] width 8 height 6
radio input "true"
click at [483, 298] on label "True" at bounding box center [489, 285] width 71 height 23
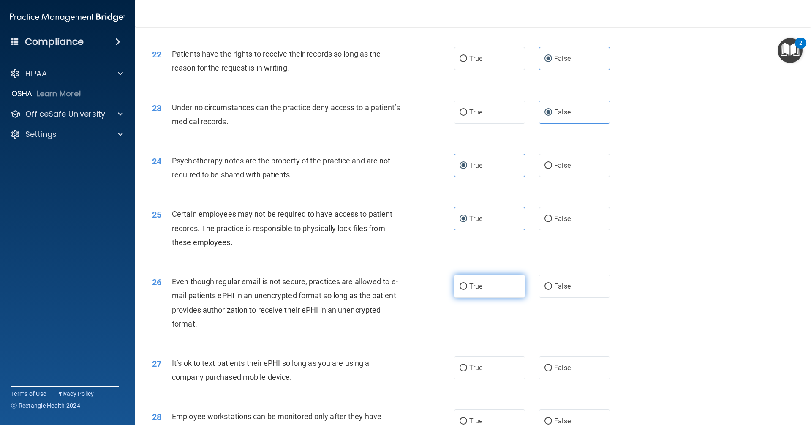
click at [467, 290] on input "True" at bounding box center [463, 286] width 8 height 6
radio input "true"
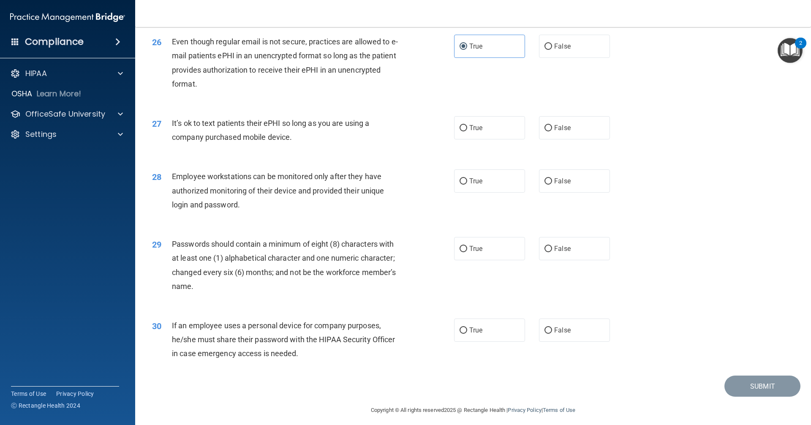
scroll to position [1695, 0]
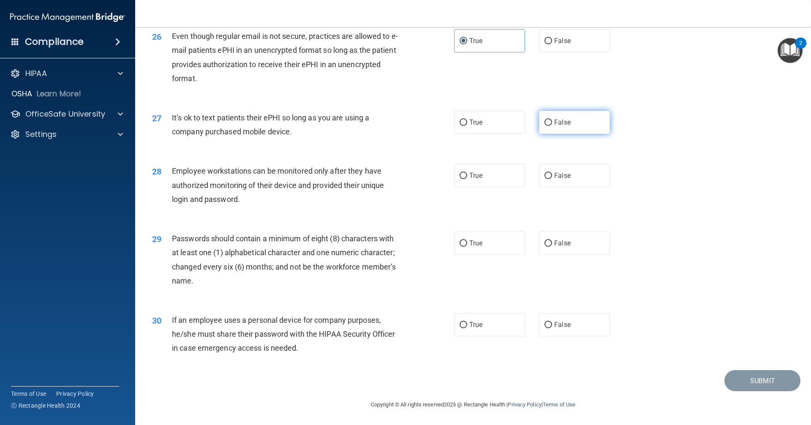
click at [555, 124] on span "False" at bounding box center [562, 122] width 16 height 8
click at [552, 124] on input "False" at bounding box center [548, 122] width 8 height 6
radio input "true"
click at [556, 174] on span "False" at bounding box center [562, 175] width 16 height 8
click at [552, 174] on input "False" at bounding box center [548, 176] width 8 height 6
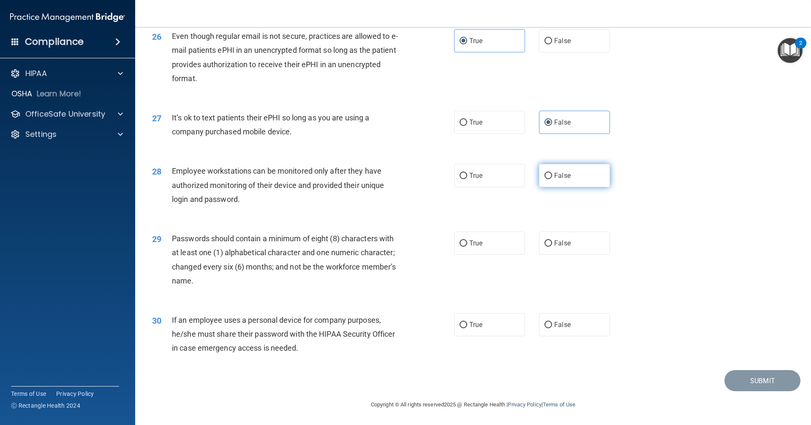
radio input "true"
click at [508, 244] on label "True" at bounding box center [489, 242] width 71 height 23
click at [467, 244] on input "True" at bounding box center [463, 243] width 8 height 6
radio input "true"
click at [556, 328] on label "False" at bounding box center [574, 324] width 71 height 23
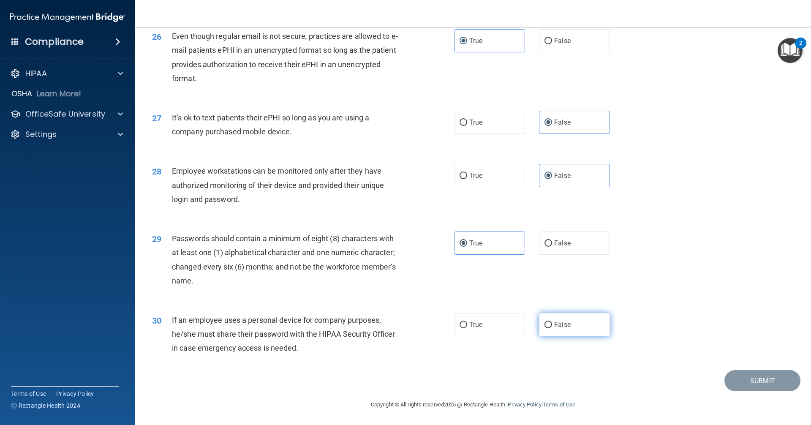
click at [552, 328] on input "False" at bounding box center [548, 325] width 8 height 6
radio input "true"
click at [736, 380] on button "Submit" at bounding box center [762, 381] width 76 height 22
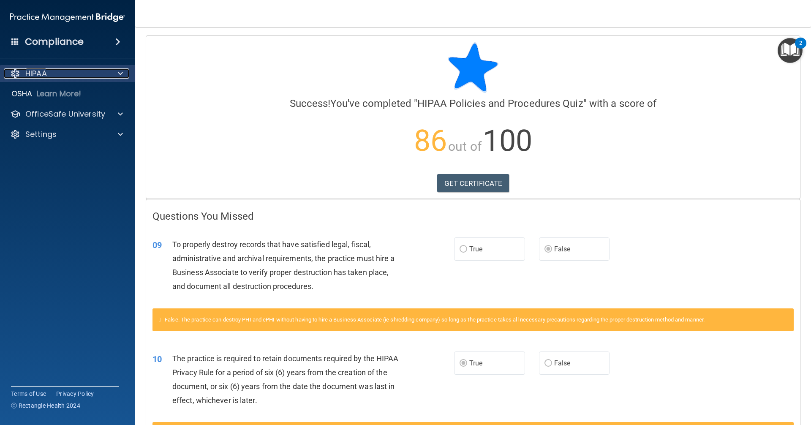
click at [119, 71] on span at bounding box center [120, 73] width 5 height 10
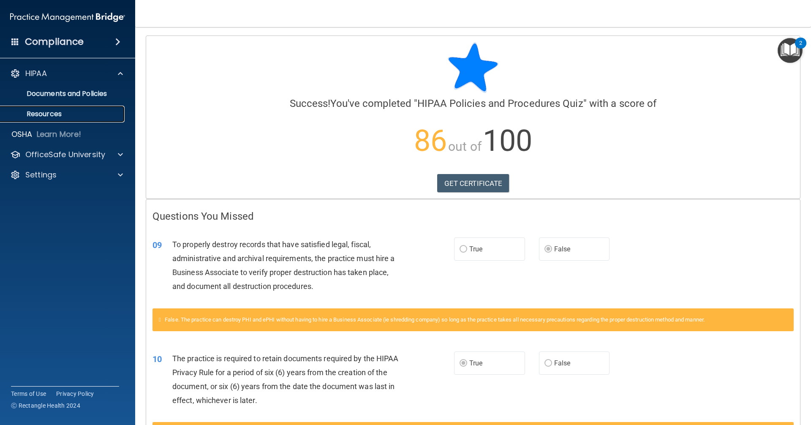
click at [78, 110] on p "Resources" at bounding box center [62, 114] width 115 height 8
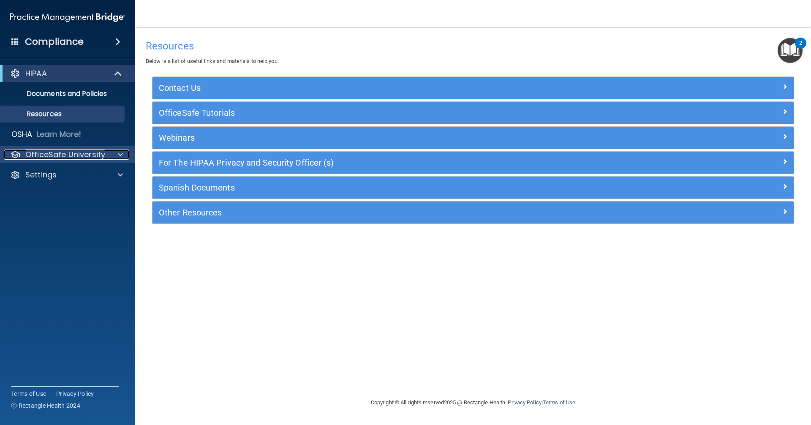
click at [117, 157] on div at bounding box center [119, 154] width 21 height 10
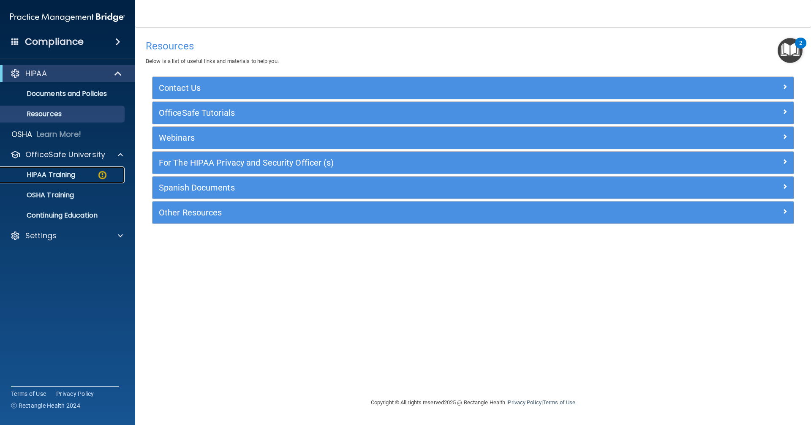
click at [100, 176] on img at bounding box center [102, 175] width 11 height 11
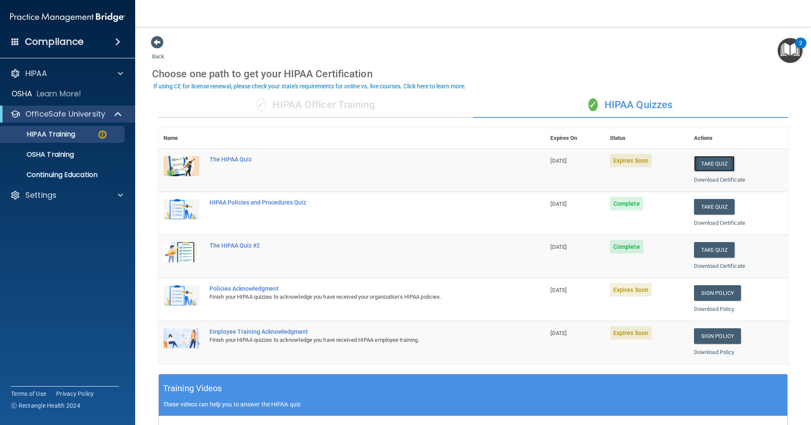
click at [705, 162] on button "Take Quiz" at bounding box center [714, 164] width 41 height 16
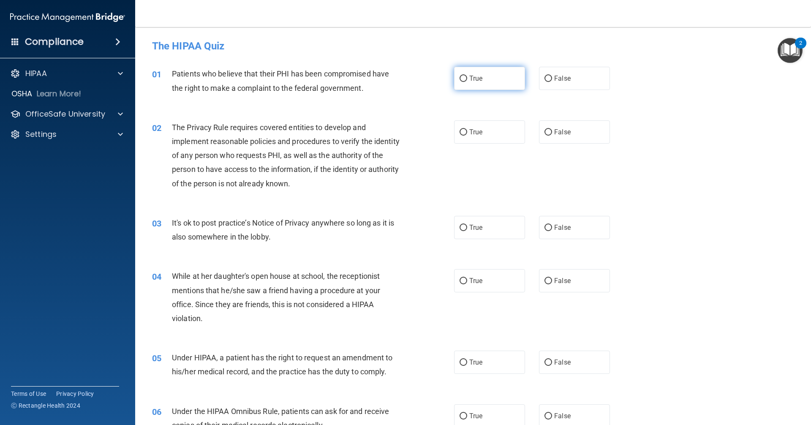
click at [506, 81] on label "True" at bounding box center [489, 78] width 71 height 23
click at [467, 81] on input "True" at bounding box center [463, 79] width 8 height 6
radio input "true"
click at [488, 135] on label "True" at bounding box center [489, 131] width 71 height 23
click at [467, 135] on input "True" at bounding box center [463, 132] width 8 height 6
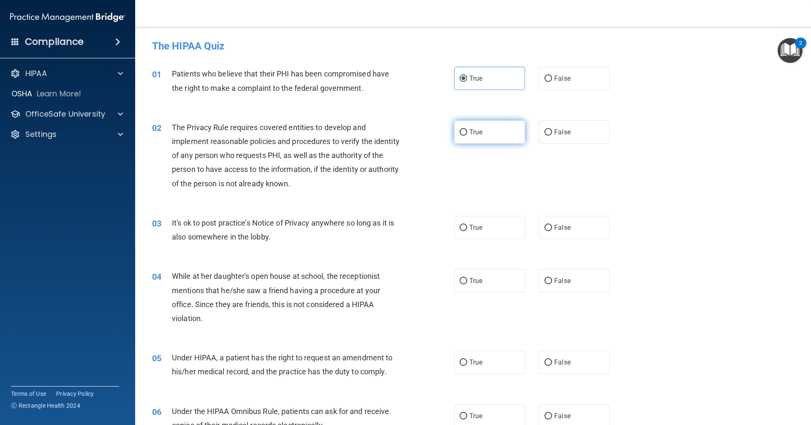
radio input "true"
click at [560, 226] on span "False" at bounding box center [562, 227] width 16 height 8
click at [552, 226] on input "False" at bounding box center [548, 228] width 8 height 6
radio input "true"
drag, startPoint x: 559, startPoint y: 277, endPoint x: 575, endPoint y: 310, distance: 37.2
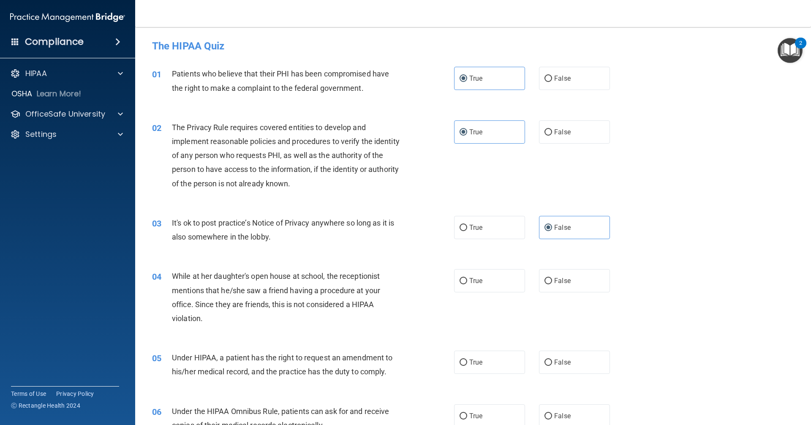
click at [559, 277] on span "False" at bounding box center [562, 281] width 16 height 8
click at [552, 278] on input "False" at bounding box center [548, 281] width 8 height 6
radio input "true"
click at [564, 356] on label "False" at bounding box center [574, 361] width 71 height 23
click at [552, 359] on input "False" at bounding box center [548, 362] width 8 height 6
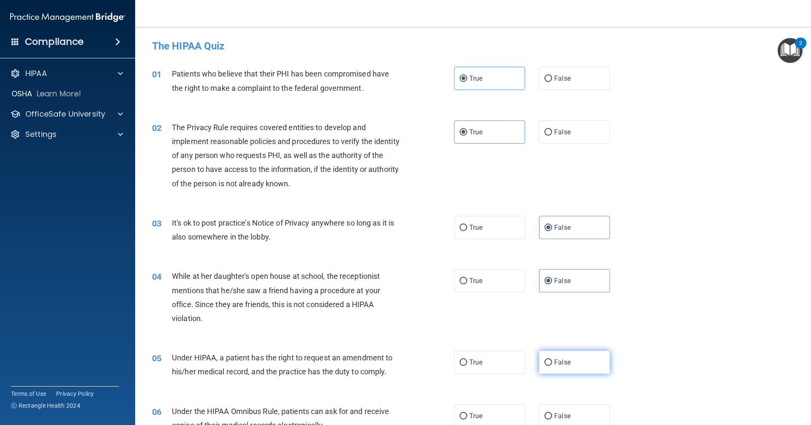
radio input "true"
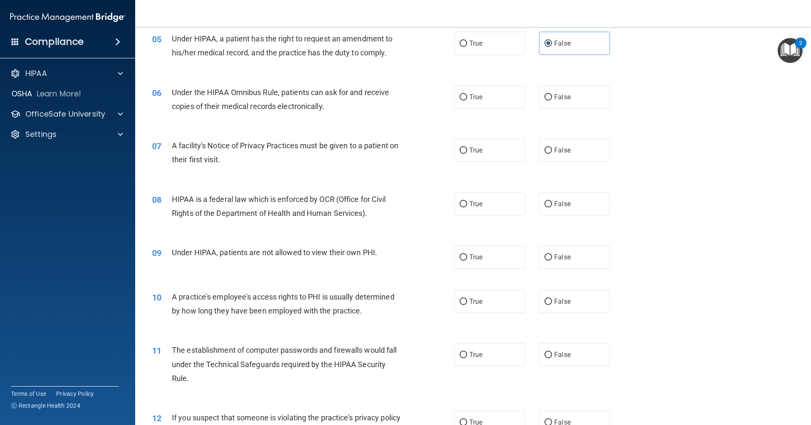
scroll to position [338, 0]
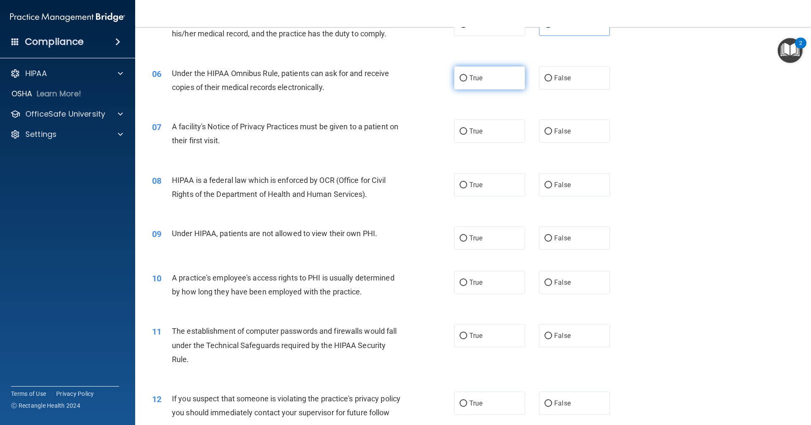
click at [504, 83] on label "True" at bounding box center [489, 77] width 71 height 23
click at [467, 81] on input "True" at bounding box center [463, 78] width 8 height 6
radio input "true"
click at [487, 140] on label "True" at bounding box center [489, 130] width 71 height 23
click at [467, 135] on input "True" at bounding box center [463, 131] width 8 height 6
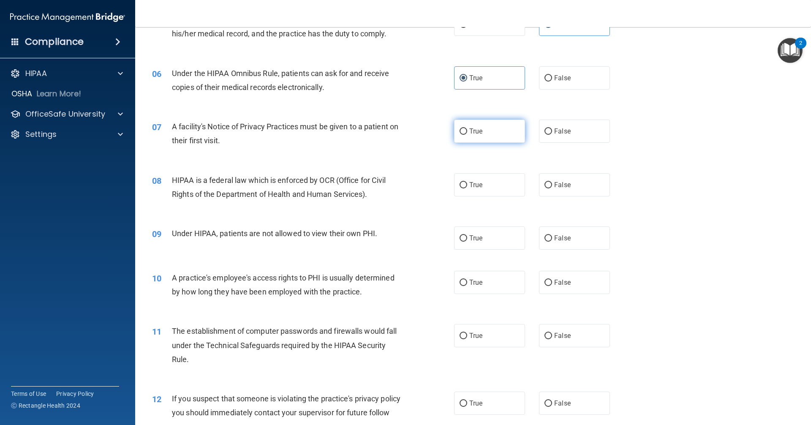
radio input "true"
click at [487, 183] on label "True" at bounding box center [489, 184] width 71 height 23
click at [467, 183] on input "True" at bounding box center [463, 185] width 8 height 6
radio input "true"
click at [556, 235] on span "False" at bounding box center [562, 238] width 16 height 8
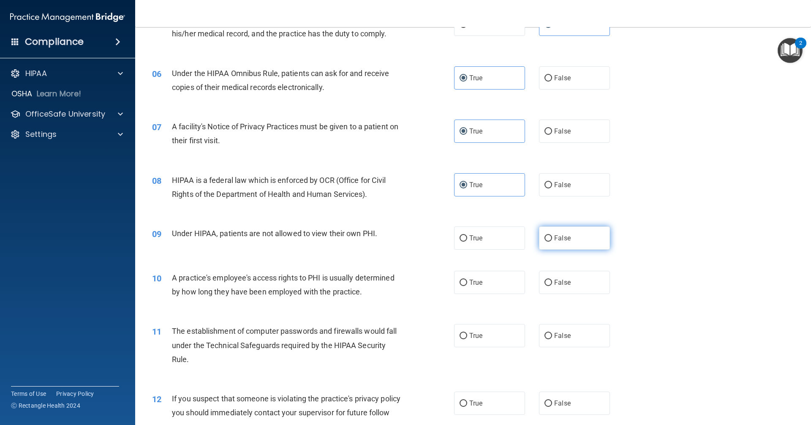
click at [552, 235] on input "False" at bounding box center [548, 238] width 8 height 6
radio input "true"
click at [560, 277] on label "False" at bounding box center [574, 282] width 71 height 23
click at [552, 280] on input "False" at bounding box center [548, 283] width 8 height 6
radio input "true"
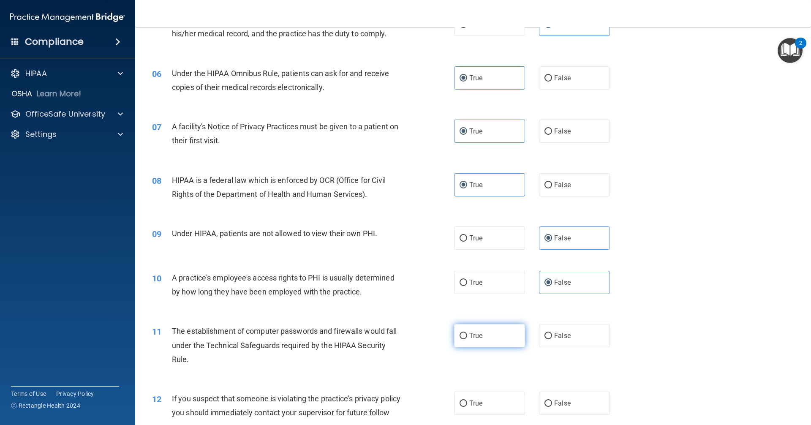
click at [511, 328] on label "True" at bounding box center [489, 335] width 71 height 23
click at [467, 333] on input "True" at bounding box center [463, 336] width 8 height 6
radio input "true"
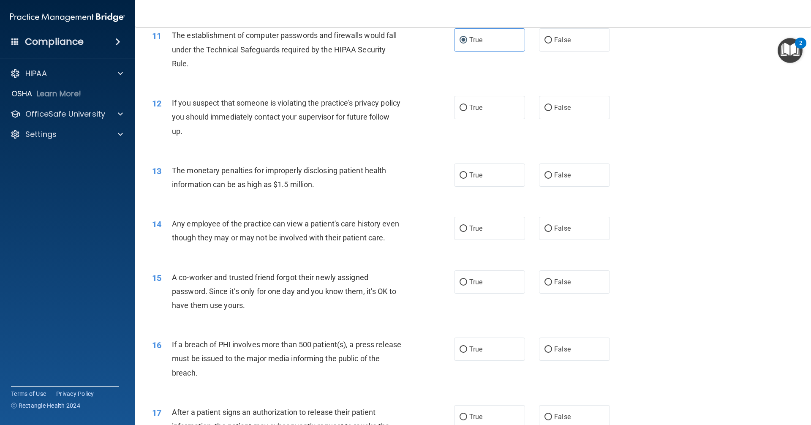
scroll to position [676, 0]
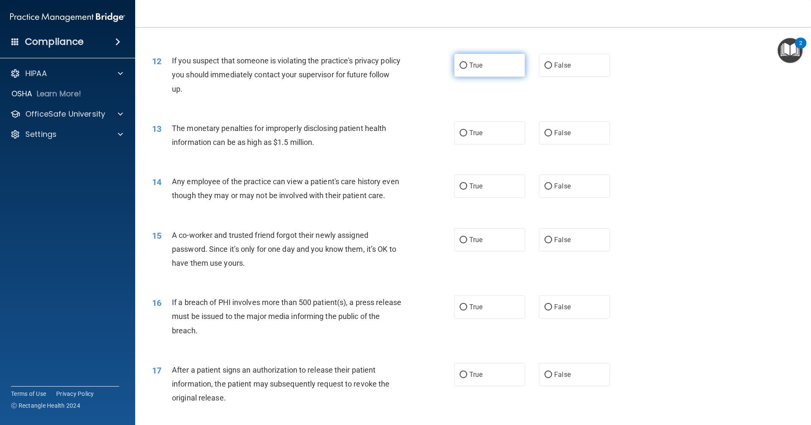
click at [491, 71] on label "True" at bounding box center [489, 65] width 71 height 23
click at [467, 69] on input "True" at bounding box center [463, 65] width 8 height 6
radio input "true"
click at [483, 128] on label "True" at bounding box center [489, 132] width 71 height 23
click at [467, 130] on input "True" at bounding box center [463, 133] width 8 height 6
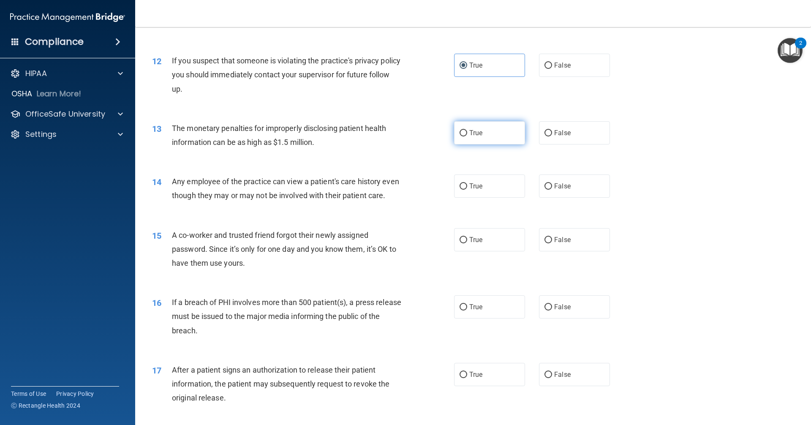
radio input "true"
click at [557, 190] on label "False" at bounding box center [574, 185] width 71 height 23
click at [552, 190] on input "False" at bounding box center [548, 186] width 8 height 6
radio input "true"
click at [566, 244] on span "False" at bounding box center [562, 240] width 16 height 8
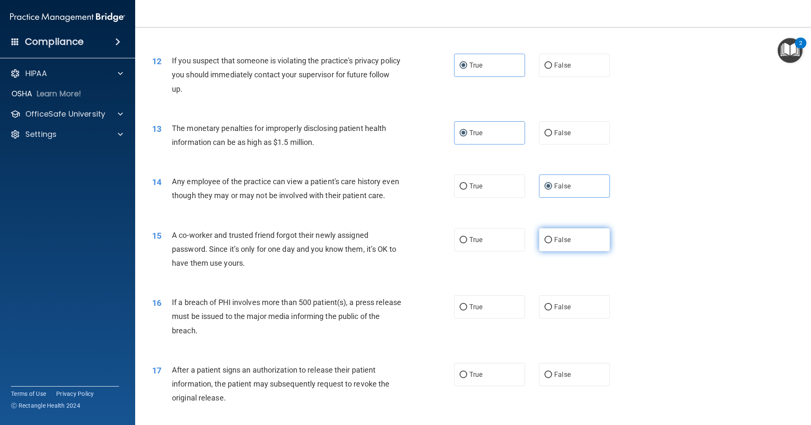
click at [552, 243] on input "False" at bounding box center [548, 240] width 8 height 6
radio input "true"
click at [513, 318] on label "True" at bounding box center [489, 306] width 71 height 23
click at [467, 310] on input "True" at bounding box center [463, 307] width 8 height 6
radio input "true"
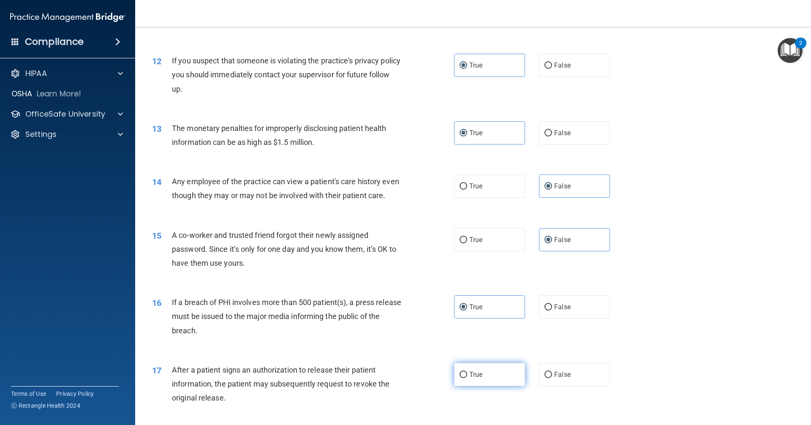
click at [496, 383] on label "True" at bounding box center [489, 374] width 71 height 23
click at [467, 378] on input "True" at bounding box center [463, 375] width 8 height 6
radio input "true"
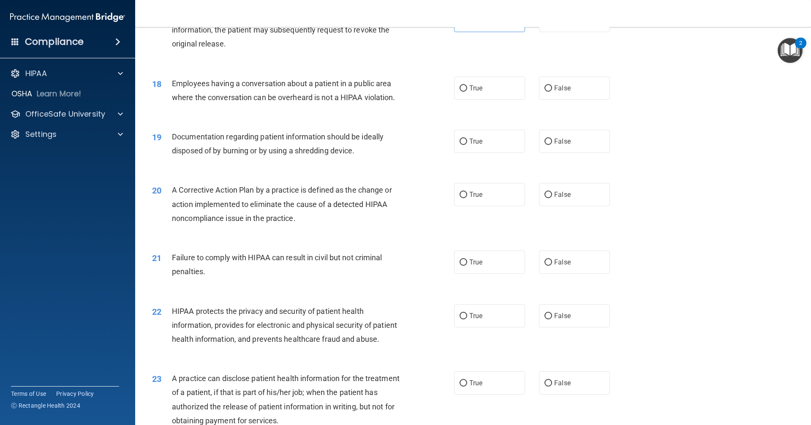
scroll to position [1056, 0]
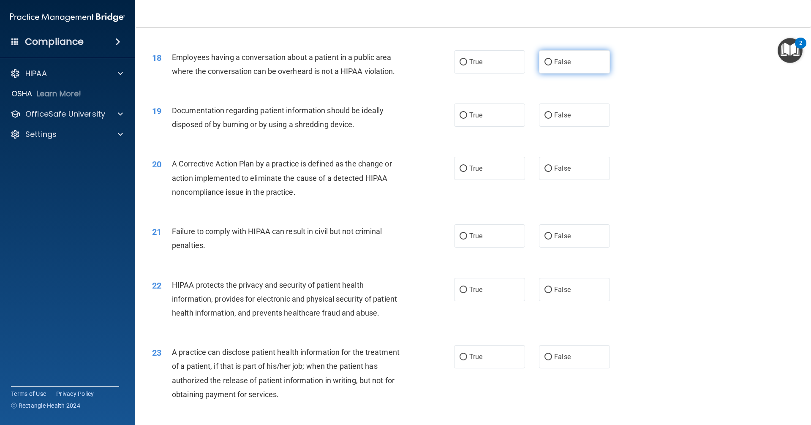
click at [560, 66] on span "False" at bounding box center [562, 62] width 16 height 8
click at [552, 65] on input "False" at bounding box center [548, 62] width 8 height 6
radio input "true"
drag, startPoint x: 510, startPoint y: 122, endPoint x: 493, endPoint y: 164, distance: 45.6
click at [510, 122] on label "True" at bounding box center [489, 114] width 71 height 23
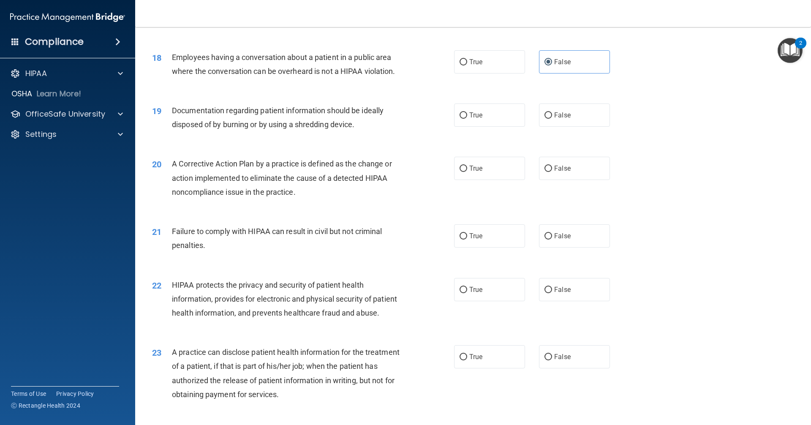
click at [467, 119] on input "True" at bounding box center [463, 115] width 8 height 6
radio input "true"
drag, startPoint x: 486, startPoint y: 181, endPoint x: 518, endPoint y: 212, distance: 44.8
click at [487, 180] on label "True" at bounding box center [489, 168] width 71 height 23
click at [467, 172] on input "True" at bounding box center [463, 169] width 8 height 6
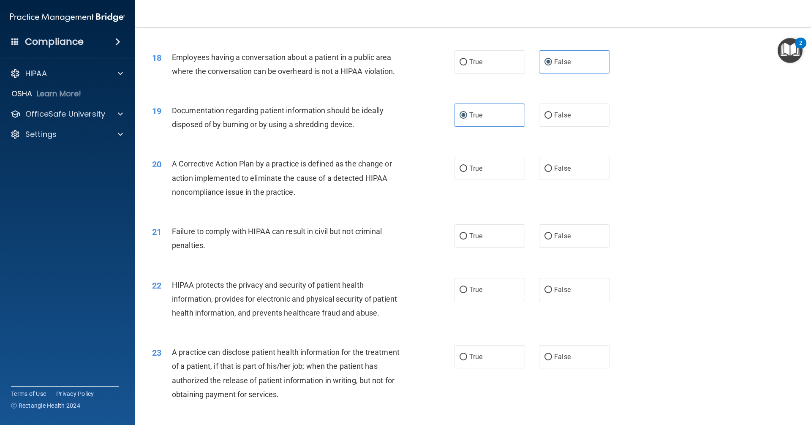
radio input "true"
click at [549, 247] on label "False" at bounding box center [574, 235] width 71 height 23
click at [549, 239] on input "False" at bounding box center [548, 236] width 8 height 6
radio input "true"
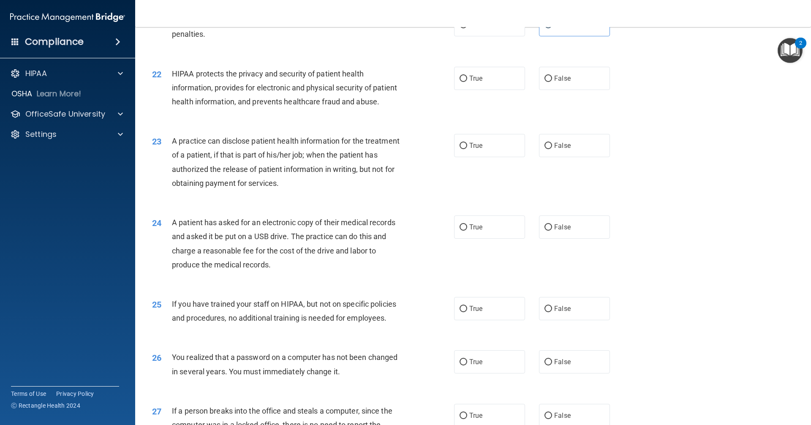
scroll to position [1309, 0]
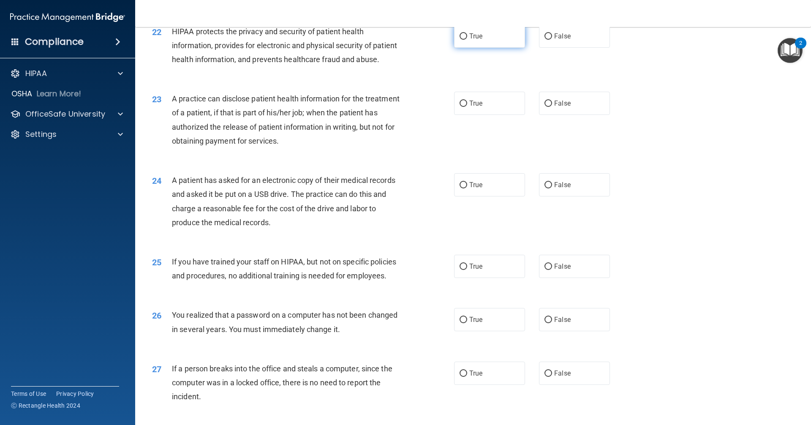
click at [490, 48] on label "True" at bounding box center [489, 35] width 71 height 23
click at [467, 40] on input "True" at bounding box center [463, 36] width 8 height 6
radio input "true"
drag, startPoint x: 549, startPoint y: 126, endPoint x: 525, endPoint y: 178, distance: 57.2
click at [549, 115] on label "False" at bounding box center [574, 103] width 71 height 23
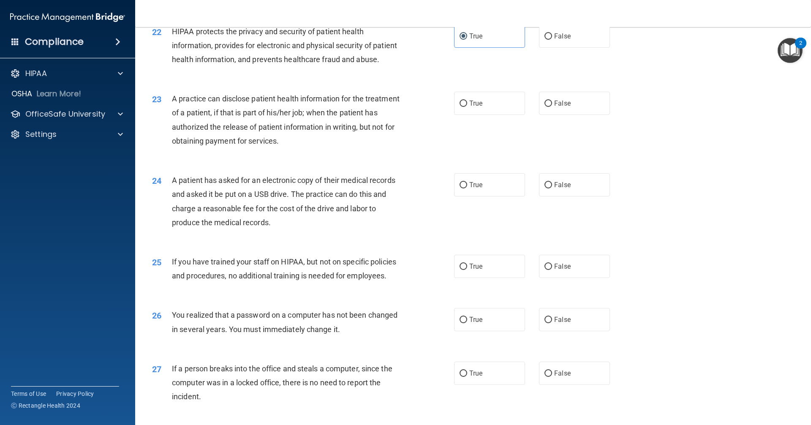
click at [549, 107] on input "False" at bounding box center [548, 103] width 8 height 6
radio input "true"
drag, startPoint x: 494, startPoint y: 213, endPoint x: 520, endPoint y: 271, distance: 63.9
click at [494, 196] on label "True" at bounding box center [489, 184] width 71 height 23
click at [467, 188] on input "True" at bounding box center [463, 185] width 8 height 6
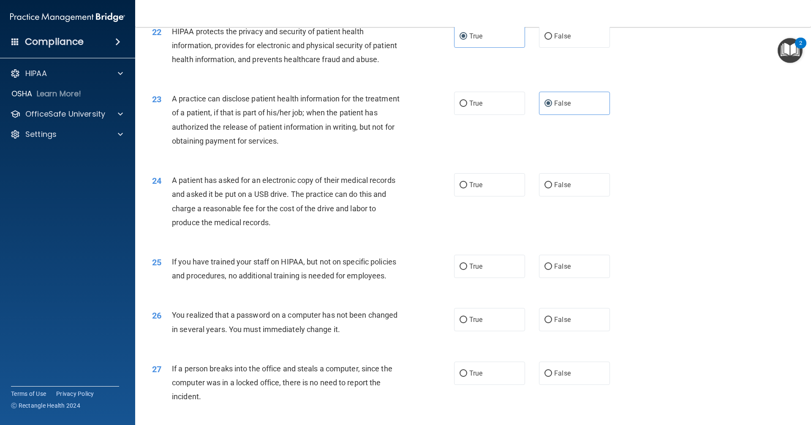
radio input "true"
click at [544, 278] on label "False" at bounding box center [574, 266] width 71 height 23
click at [544, 270] on input "False" at bounding box center [548, 266] width 8 height 6
radio input "true"
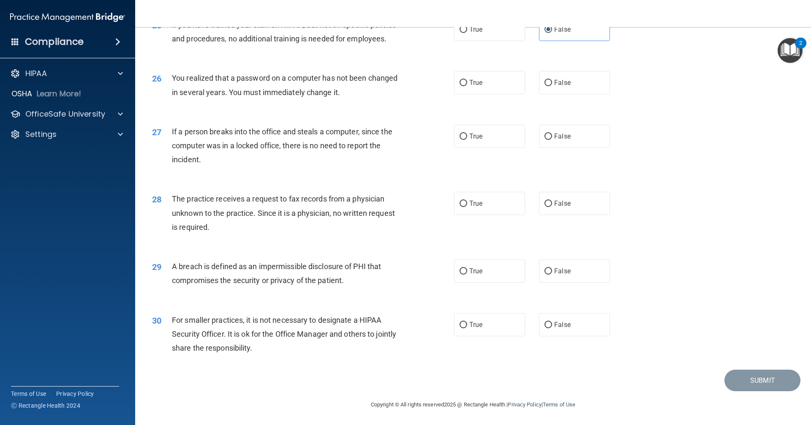
scroll to position [1574, 0]
click at [472, 79] on label "True" at bounding box center [489, 82] width 71 height 23
click at [467, 80] on input "True" at bounding box center [463, 83] width 8 height 6
radio input "true"
click at [568, 145] on label "False" at bounding box center [574, 136] width 71 height 23
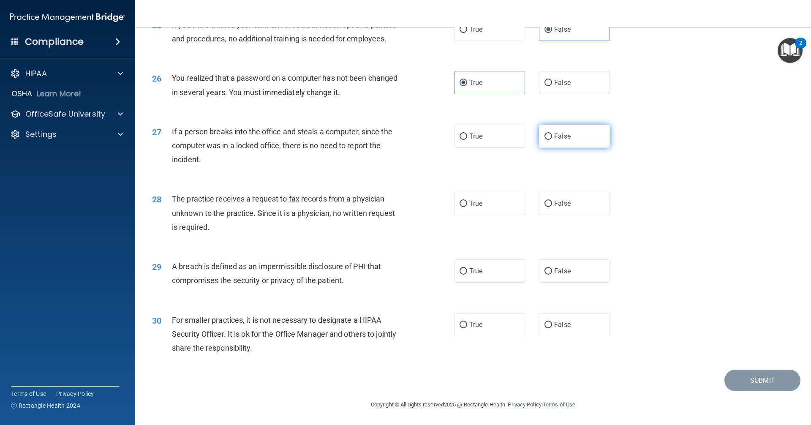
click at [552, 140] on input "False" at bounding box center [548, 136] width 8 height 6
radio input "true"
click at [568, 202] on label "False" at bounding box center [574, 203] width 71 height 23
click at [552, 202] on input "False" at bounding box center [548, 204] width 8 height 6
radio input "true"
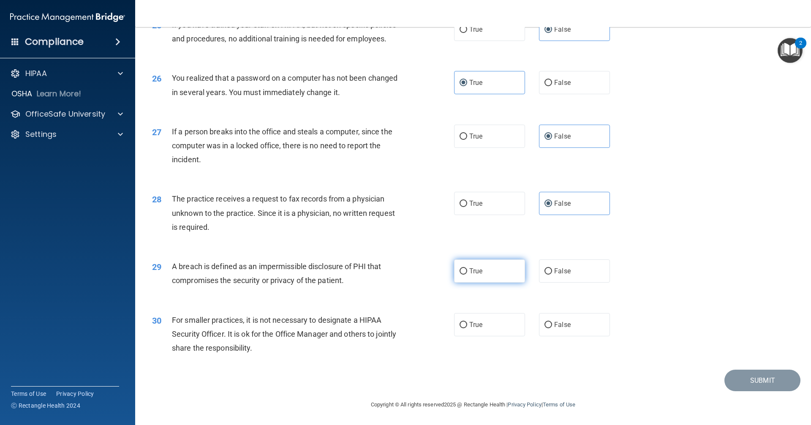
click at [494, 278] on label "True" at bounding box center [489, 270] width 71 height 23
click at [467, 274] on input "True" at bounding box center [463, 271] width 8 height 6
radio input "true"
click at [560, 320] on label "False" at bounding box center [574, 324] width 71 height 23
click at [552, 322] on input "False" at bounding box center [548, 325] width 8 height 6
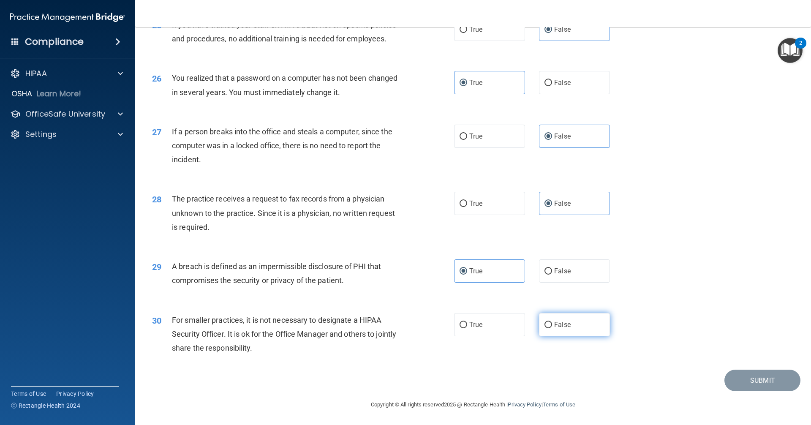
radio input "true"
click at [745, 378] on button "Submit" at bounding box center [762, 380] width 76 height 22
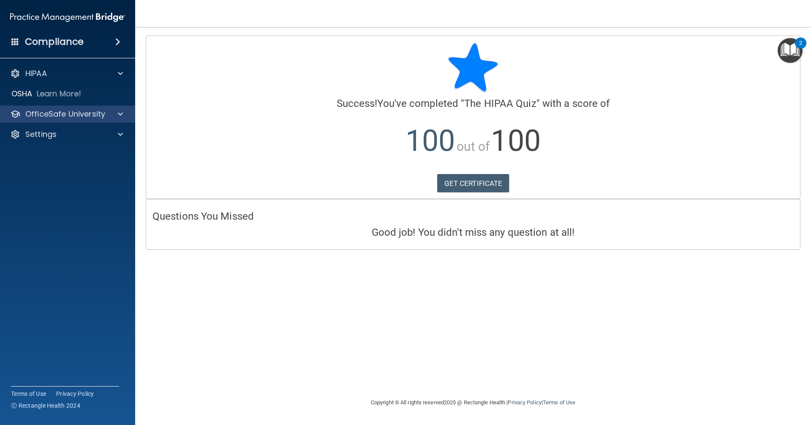
click at [101, 120] on div "OfficeSafe University" at bounding box center [68, 114] width 136 height 17
click at [107, 113] on div "OfficeSafe University" at bounding box center [56, 114] width 105 height 10
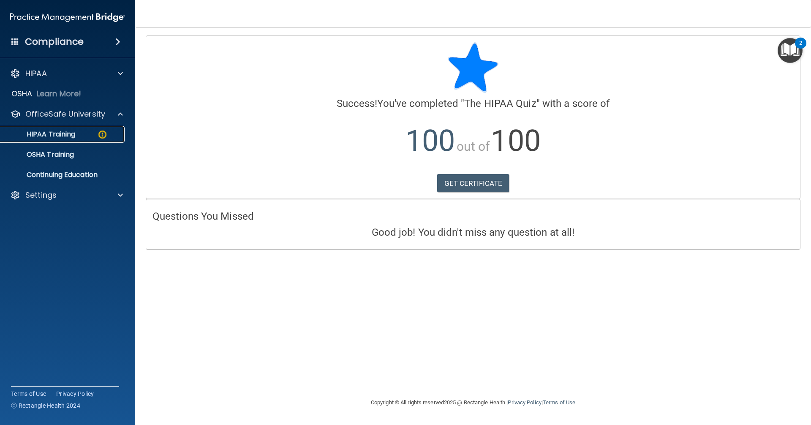
click at [95, 139] on link "HIPAA Training" at bounding box center [58, 134] width 133 height 17
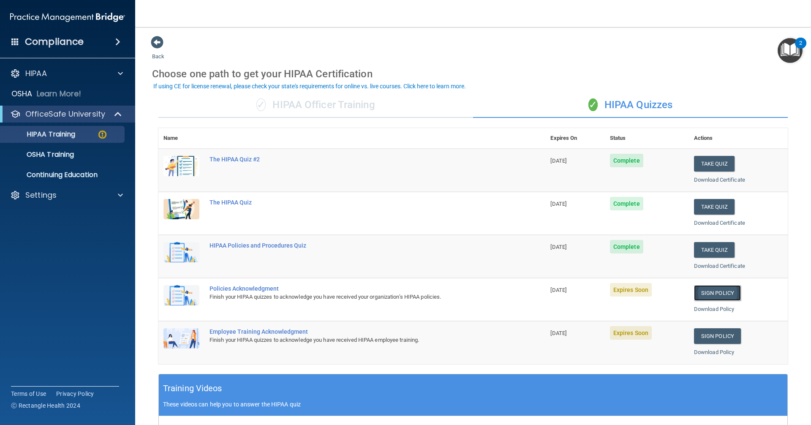
click at [716, 294] on link "Sign Policy" at bounding box center [717, 293] width 47 height 16
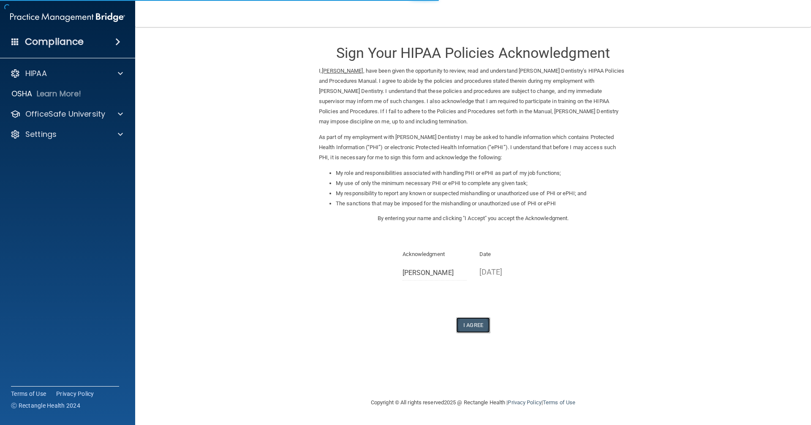
click at [467, 328] on button "I Agree" at bounding box center [473, 325] width 34 height 16
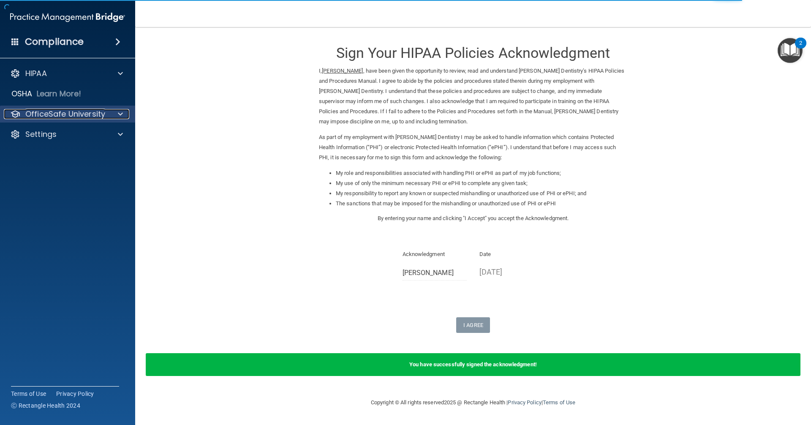
click at [118, 111] on span at bounding box center [120, 114] width 5 height 10
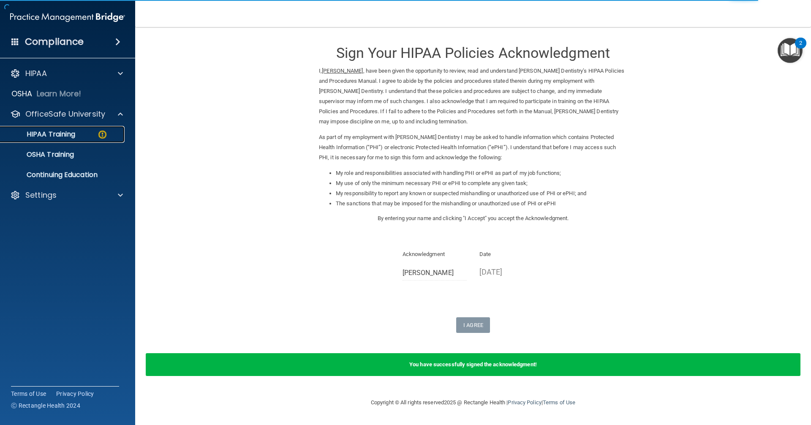
click at [107, 141] on link "HIPAA Training" at bounding box center [58, 134] width 133 height 17
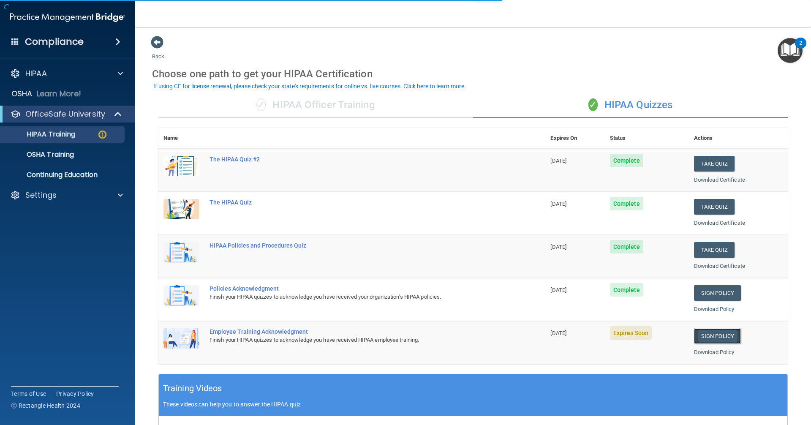
click at [710, 334] on link "Sign Policy" at bounding box center [717, 336] width 47 height 16
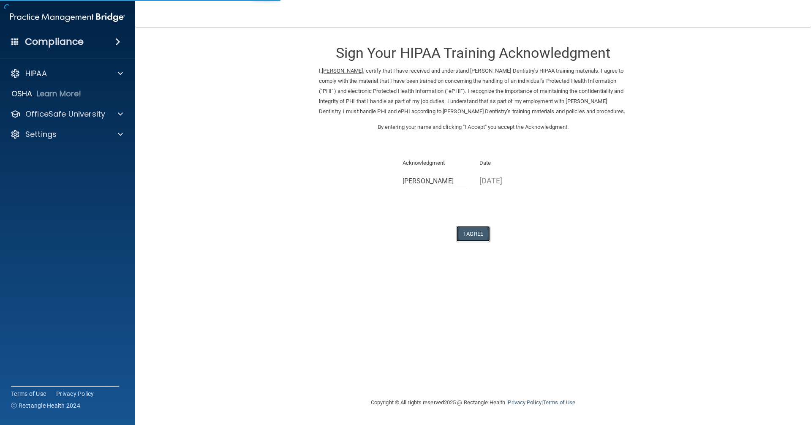
click at [483, 233] on button "I Agree" at bounding box center [473, 234] width 34 height 16
